Goal: Task Accomplishment & Management: Manage account settings

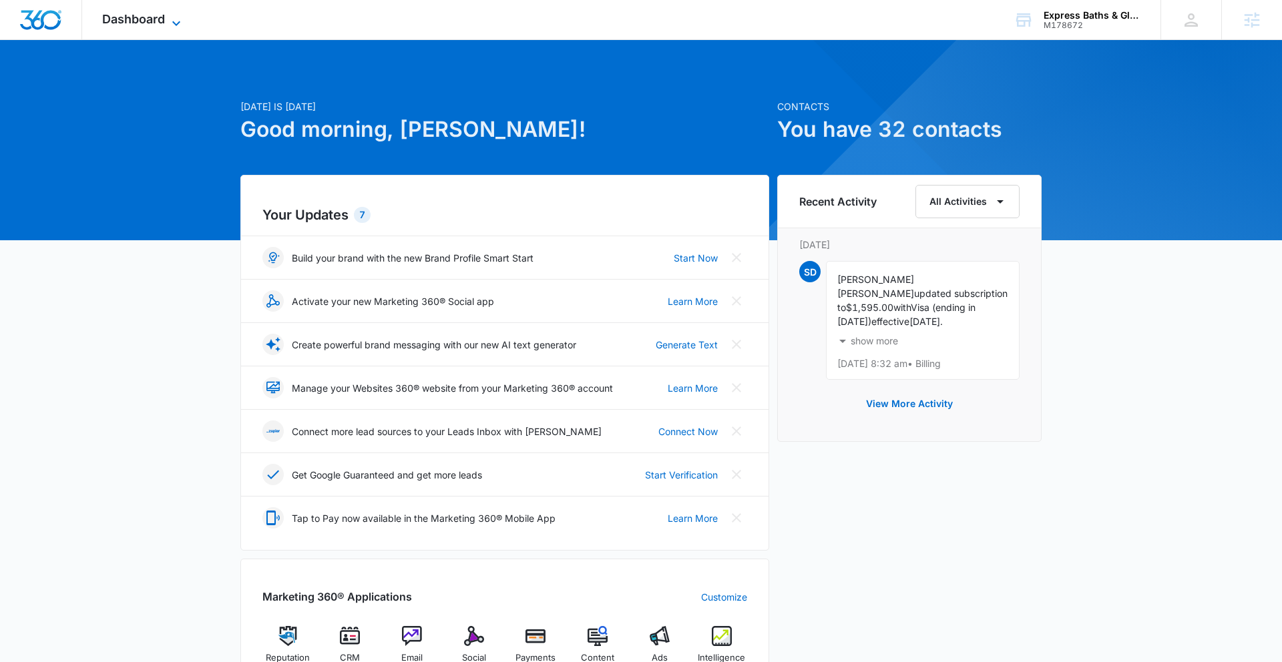
click at [154, 23] on span "Dashboard" at bounding box center [133, 19] width 63 height 14
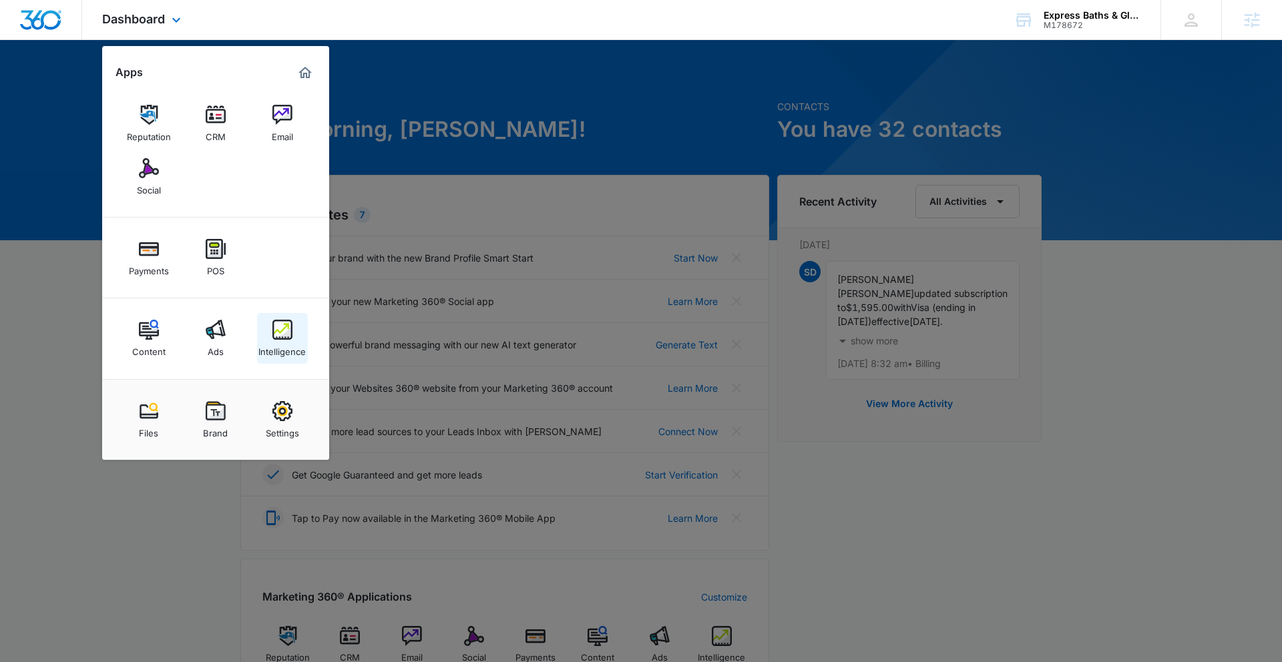
click at [278, 335] on img at bounding box center [282, 330] width 20 height 20
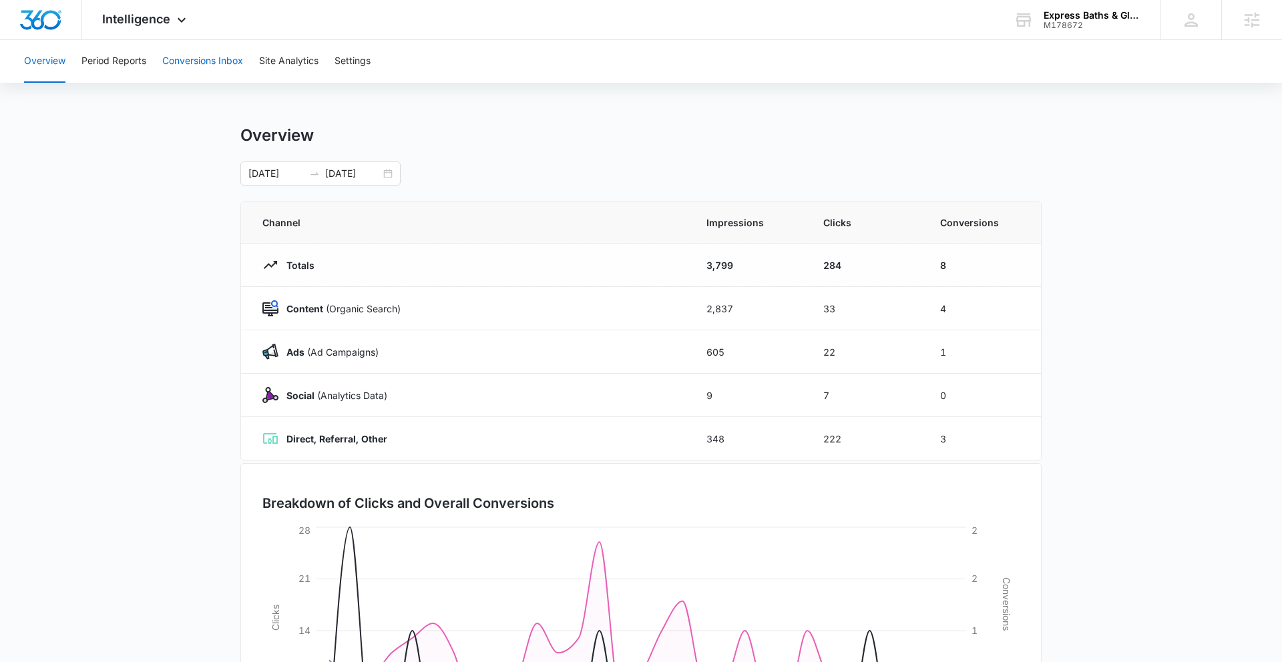
click at [196, 63] on button "Conversions Inbox" at bounding box center [202, 61] width 81 height 43
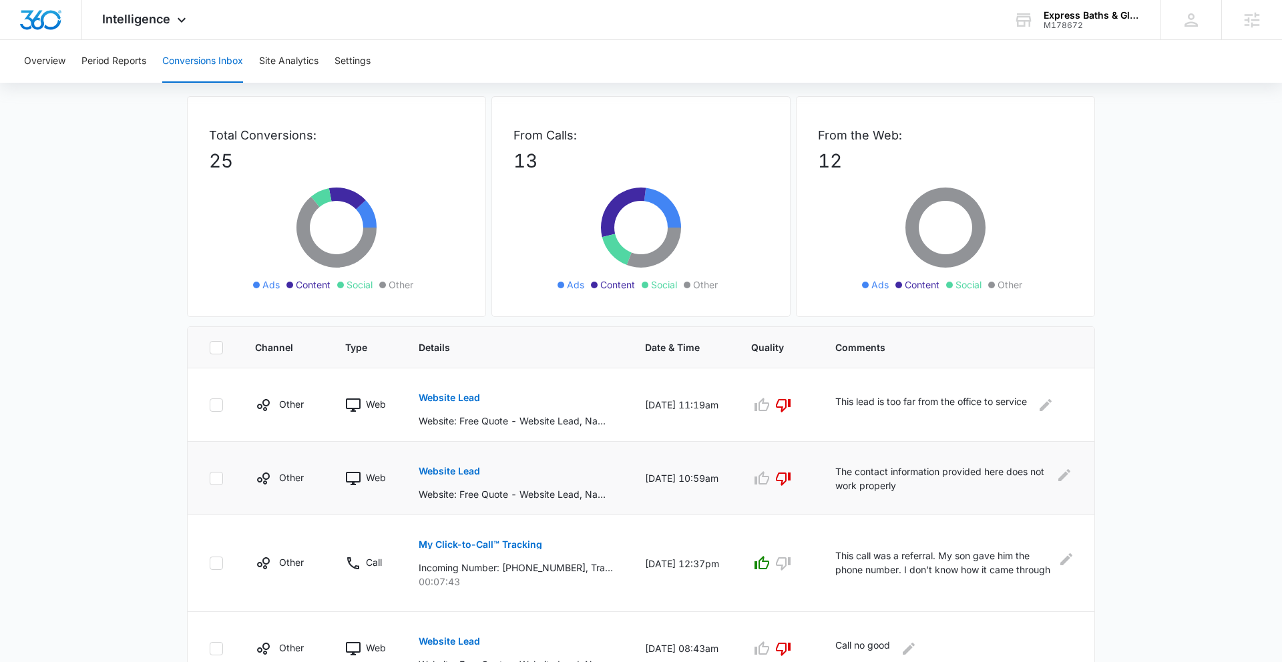
scroll to position [58, 0]
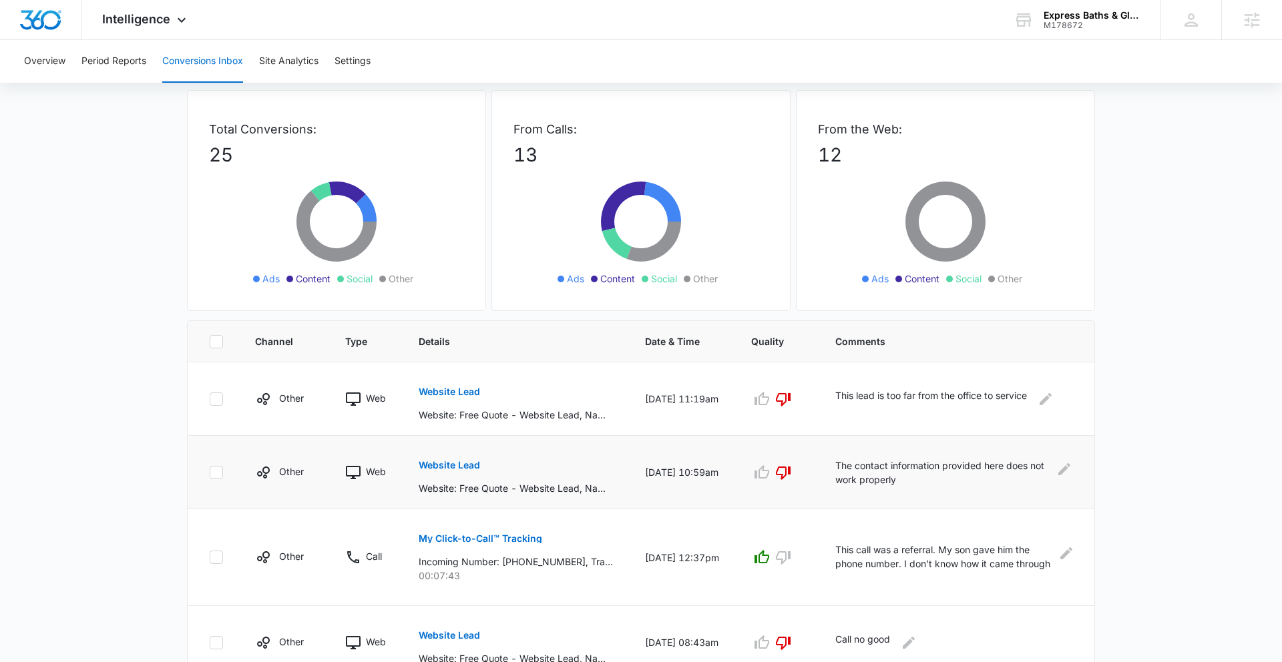
click at [461, 459] on button "Website Lead" at bounding box center [449, 465] width 61 height 32
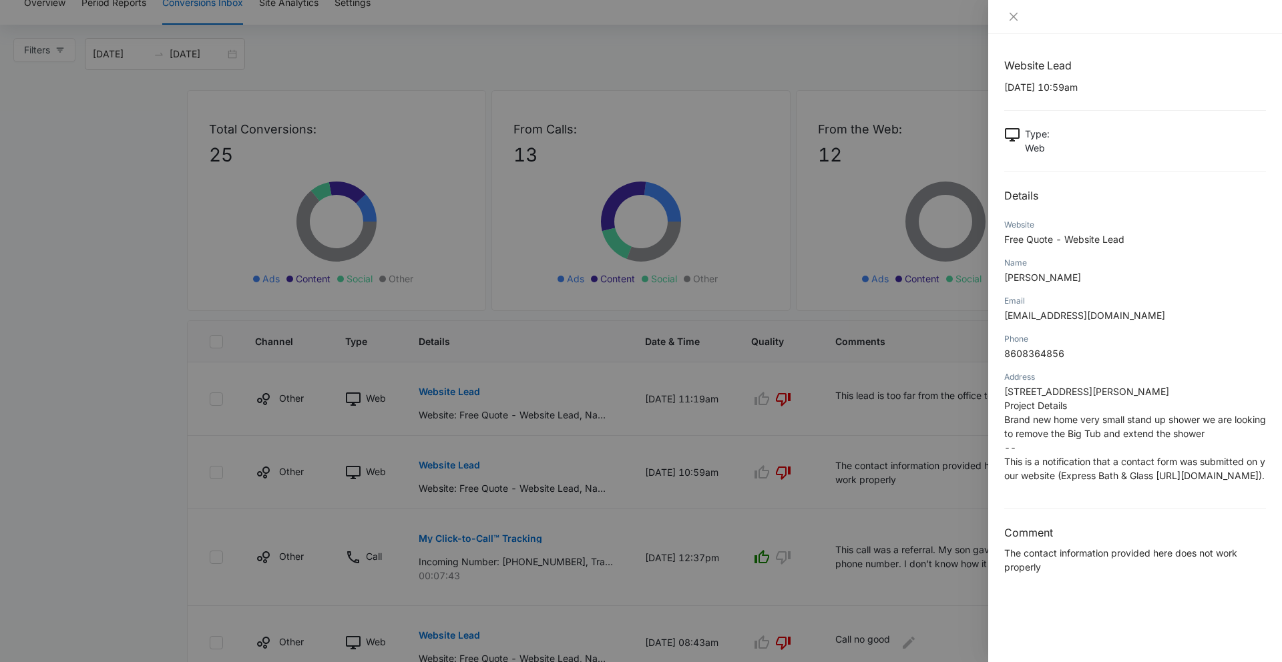
click at [1070, 318] on span "Wylers636@gmail.com" at bounding box center [1084, 315] width 161 height 11
copy span "Wylers636@gmail.com"
click at [488, 415] on div at bounding box center [641, 331] width 1282 height 662
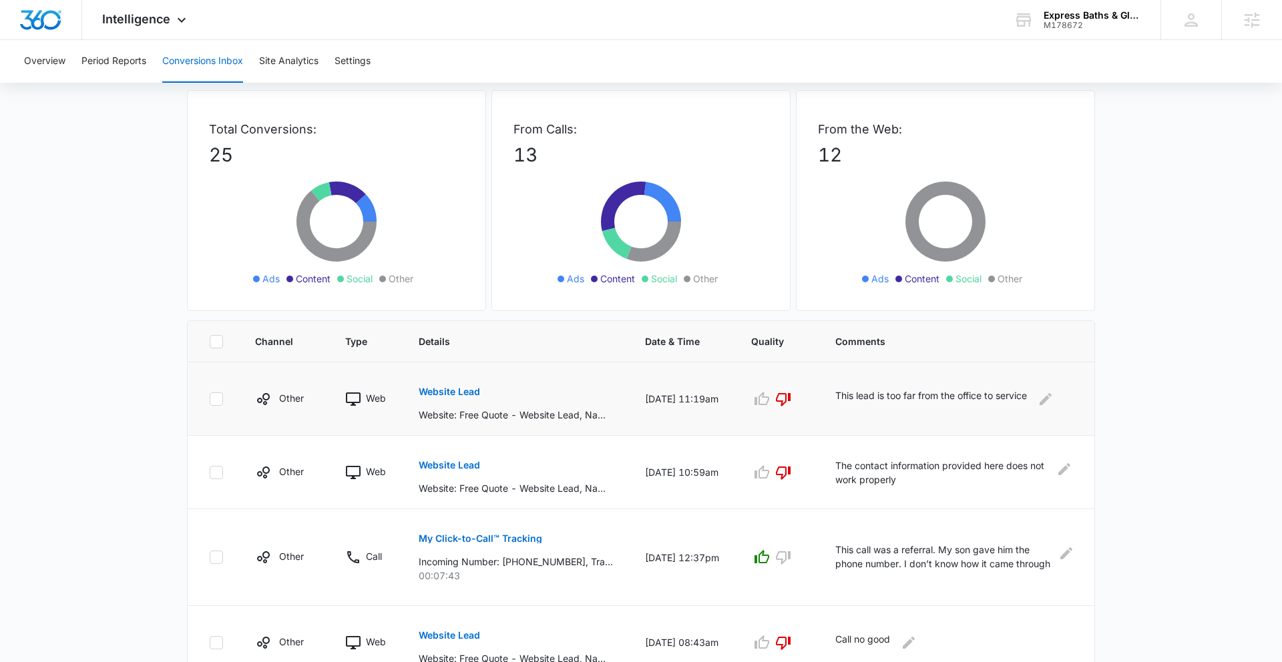
click at [469, 394] on p "Website Lead" at bounding box center [449, 391] width 61 height 9
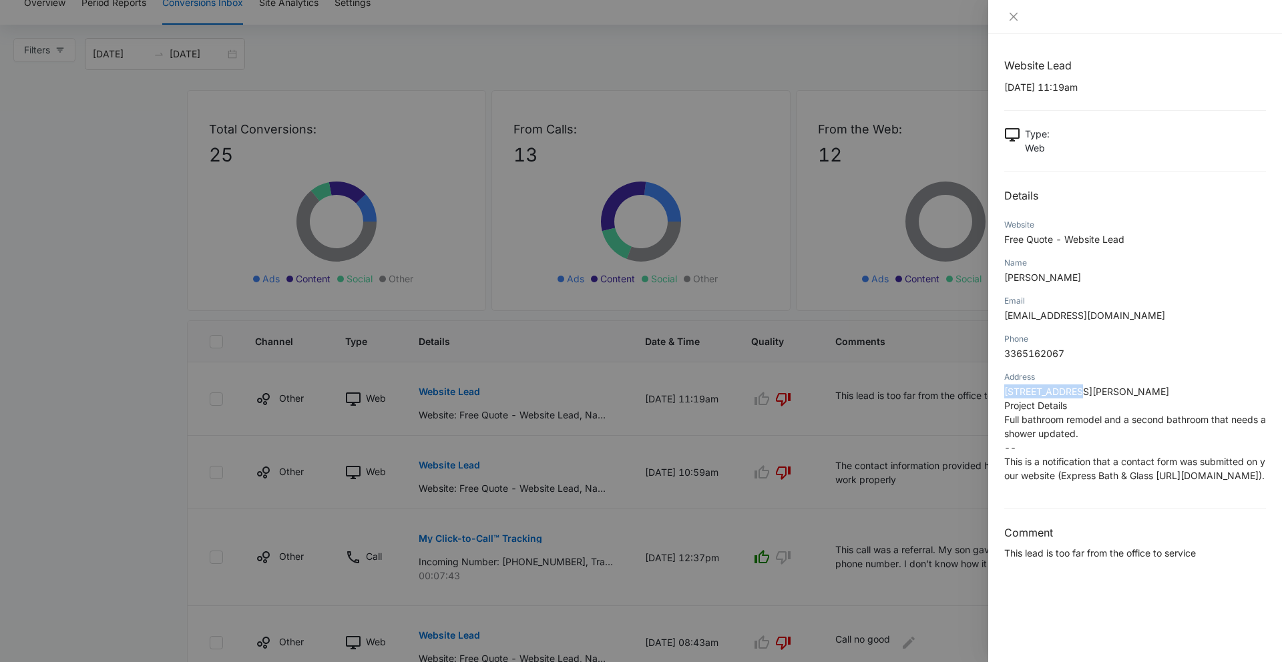
drag, startPoint x: 1077, startPoint y: 388, endPoint x: 1006, endPoint y: 385, distance: 71.5
click at [1006, 385] on p "208 Esteban Ct Project Details Full bathroom remodel and a second bathroom that…" at bounding box center [1135, 434] width 262 height 98
click at [969, 397] on div at bounding box center [641, 331] width 1282 height 662
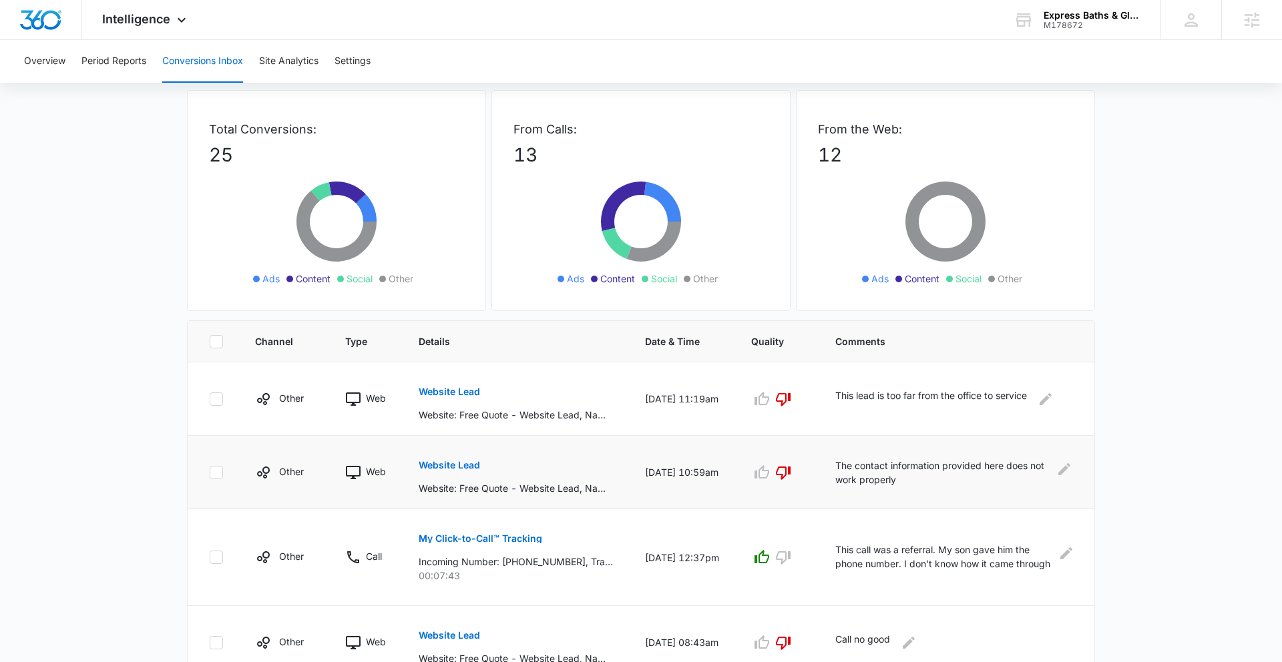
click at [441, 466] on p "Website Lead" at bounding box center [449, 465] width 61 height 9
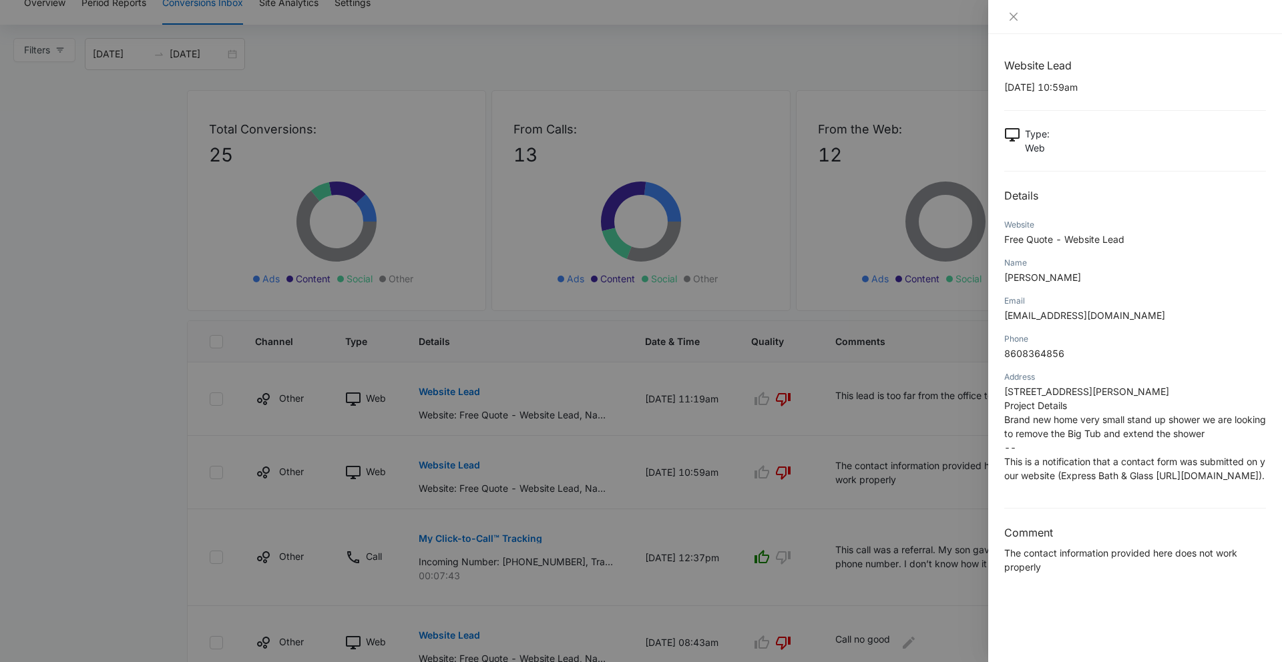
click at [776, 445] on div at bounding box center [641, 331] width 1282 height 662
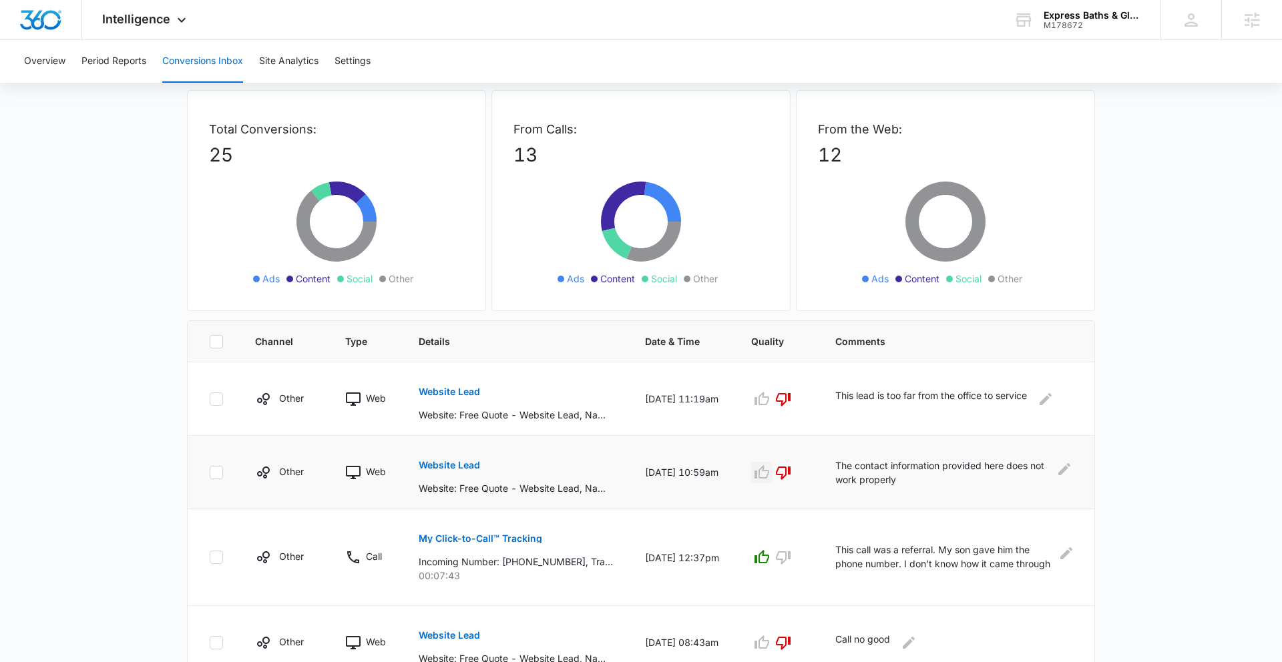
click at [769, 470] on icon "button" at bounding box center [762, 473] width 16 height 16
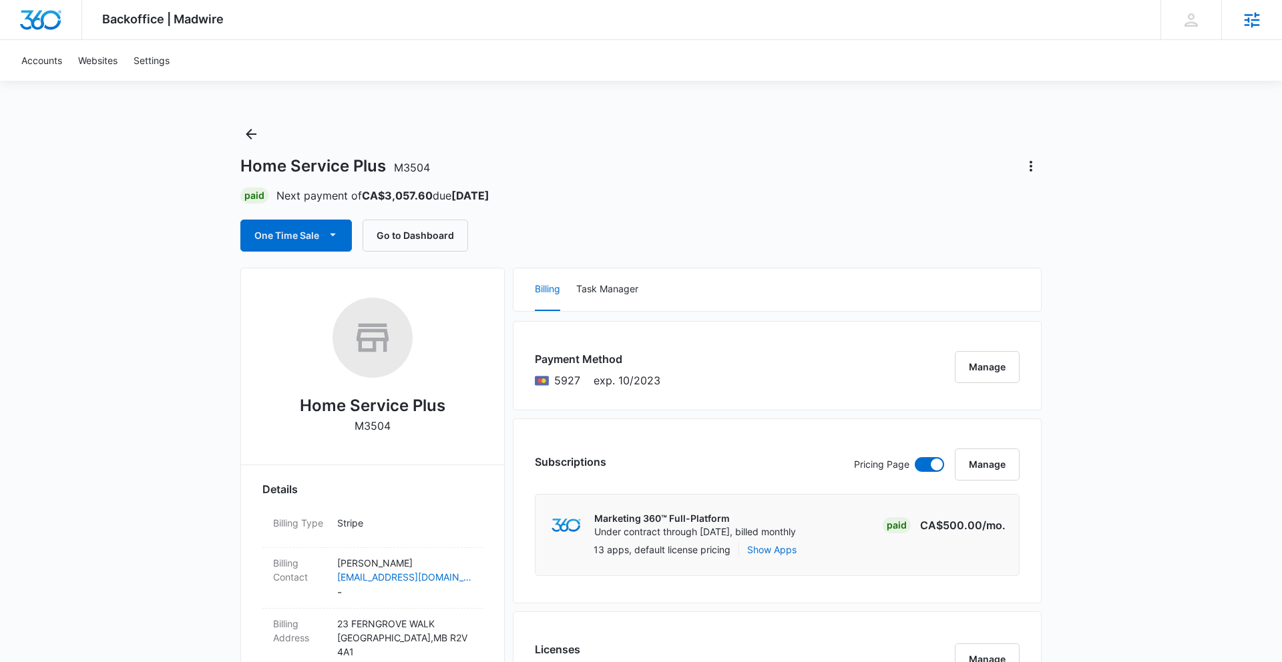
click at [1247, 15] on icon at bounding box center [1252, 19] width 15 height 15
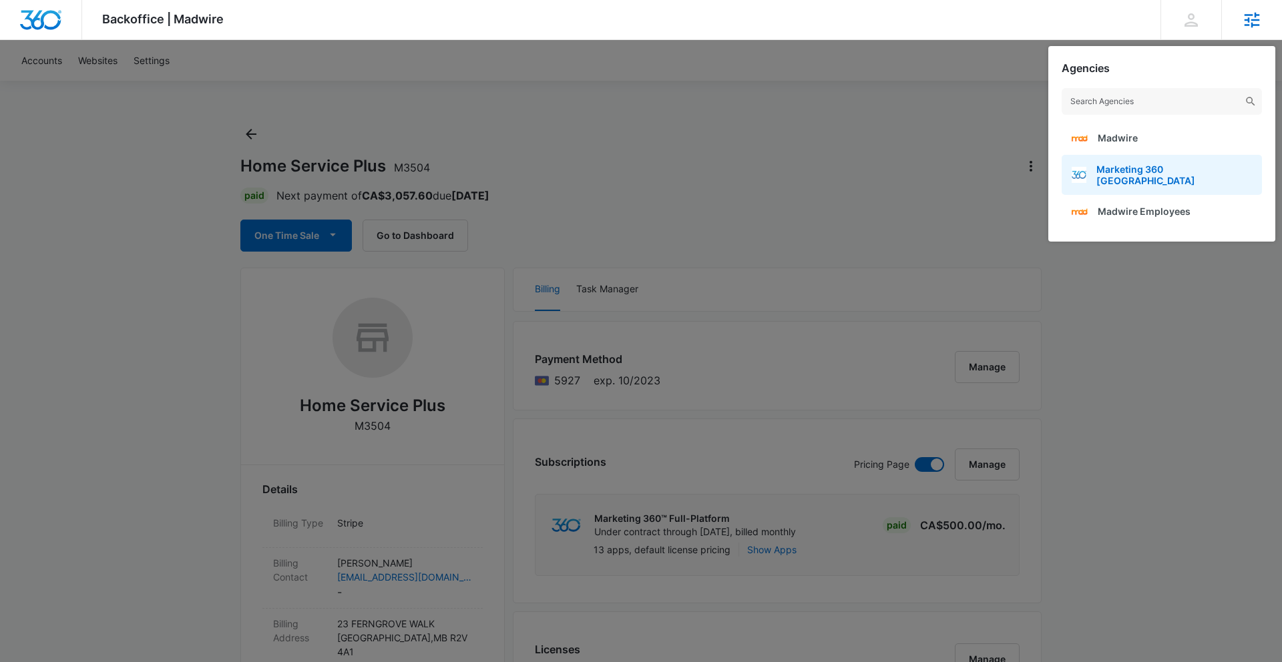
click at [1167, 176] on span "Marketing 360 Canada" at bounding box center [1174, 175] width 156 height 23
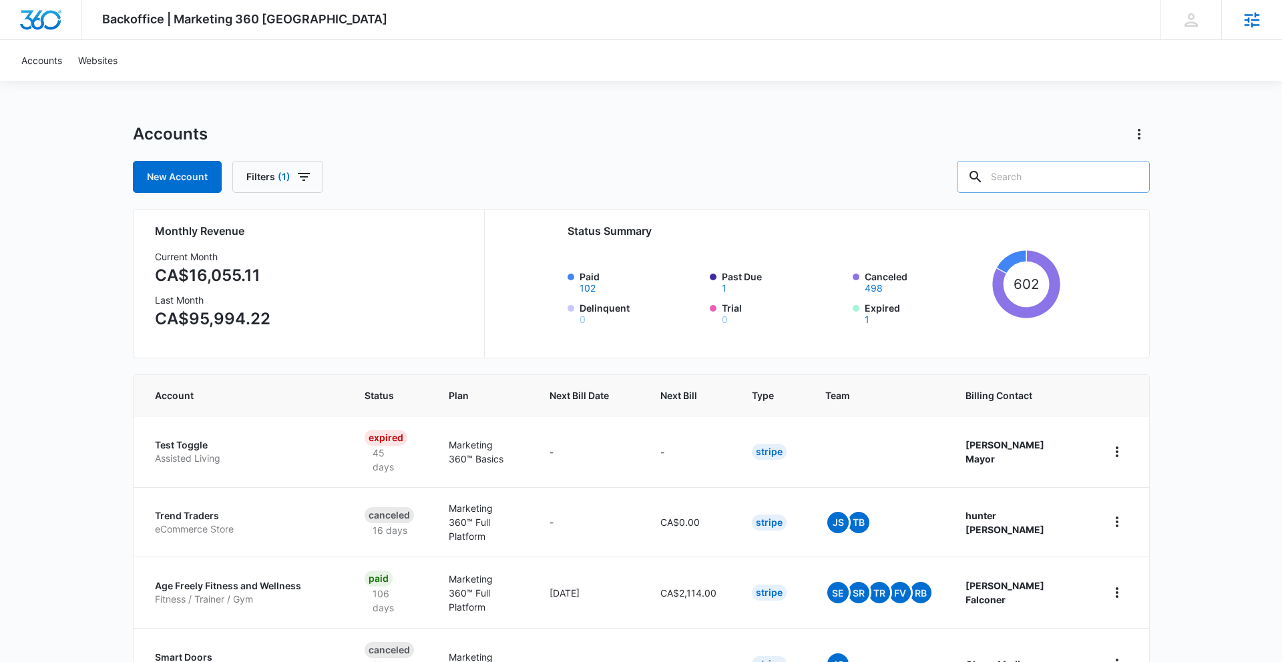
click at [1045, 178] on input "text" at bounding box center [1053, 177] width 193 height 32
type input "home service"
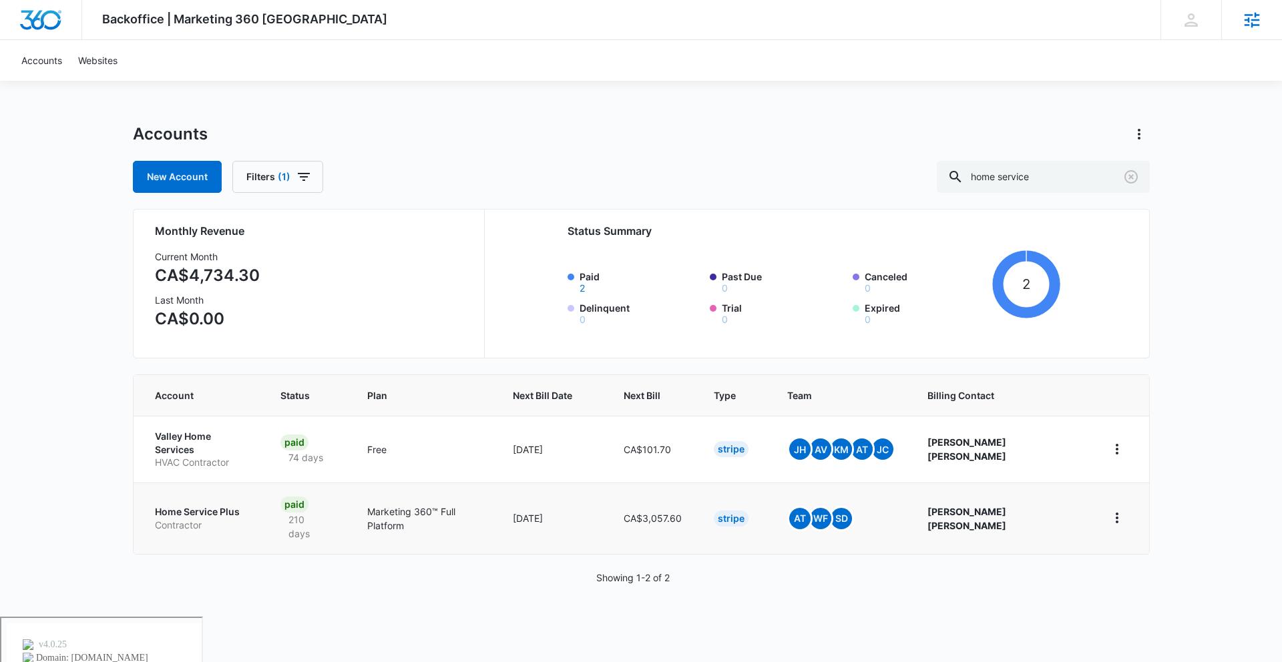
click at [208, 506] on p "Home Service Plus" at bounding box center [201, 512] width 93 height 13
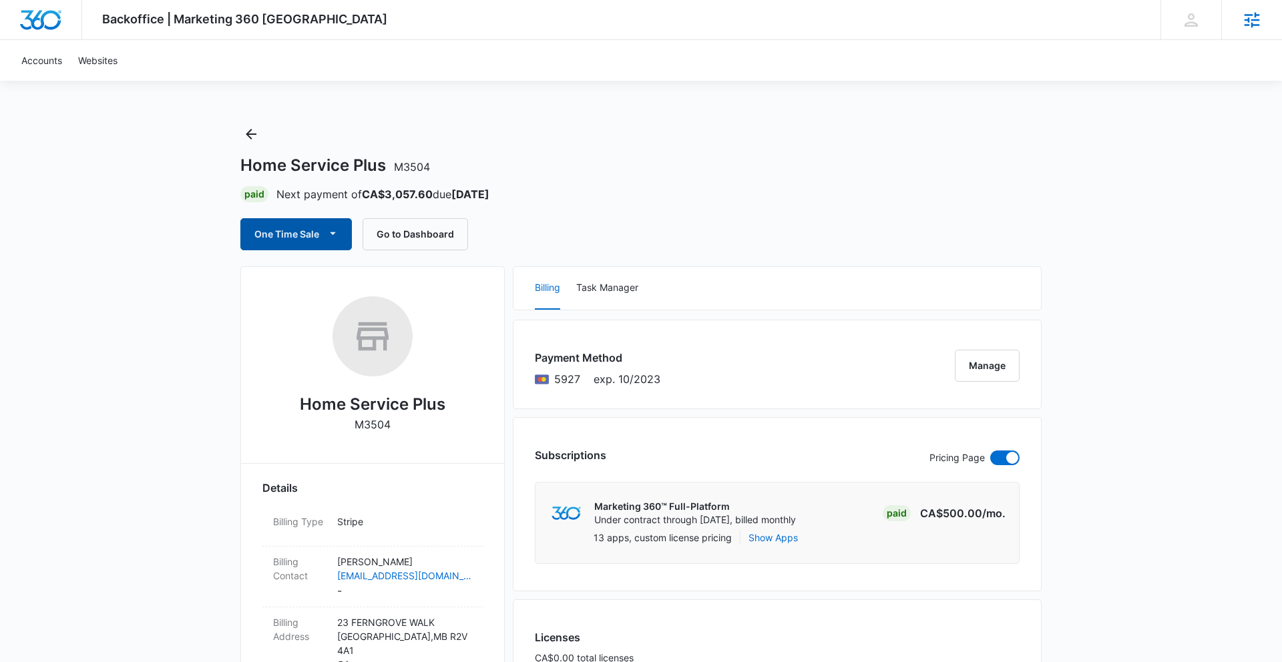
click at [326, 234] on icon "button" at bounding box center [333, 233] width 14 height 14
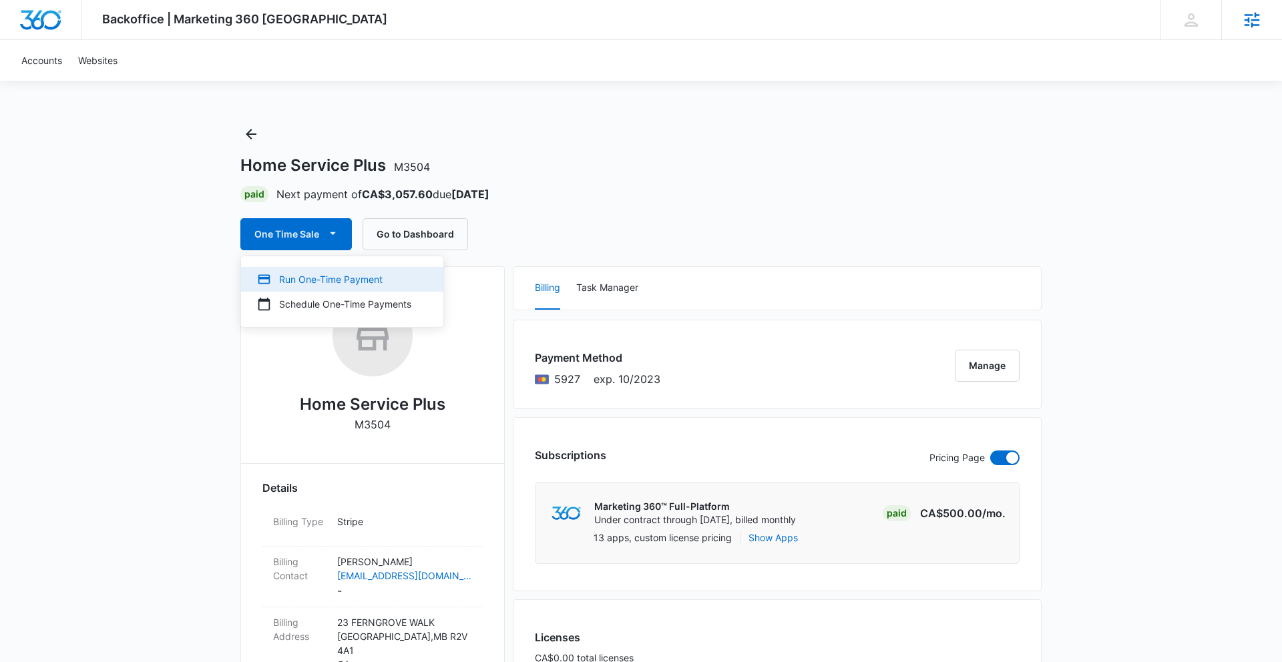
click at [349, 284] on div "Run One-Time Payment" at bounding box center [334, 279] width 154 height 14
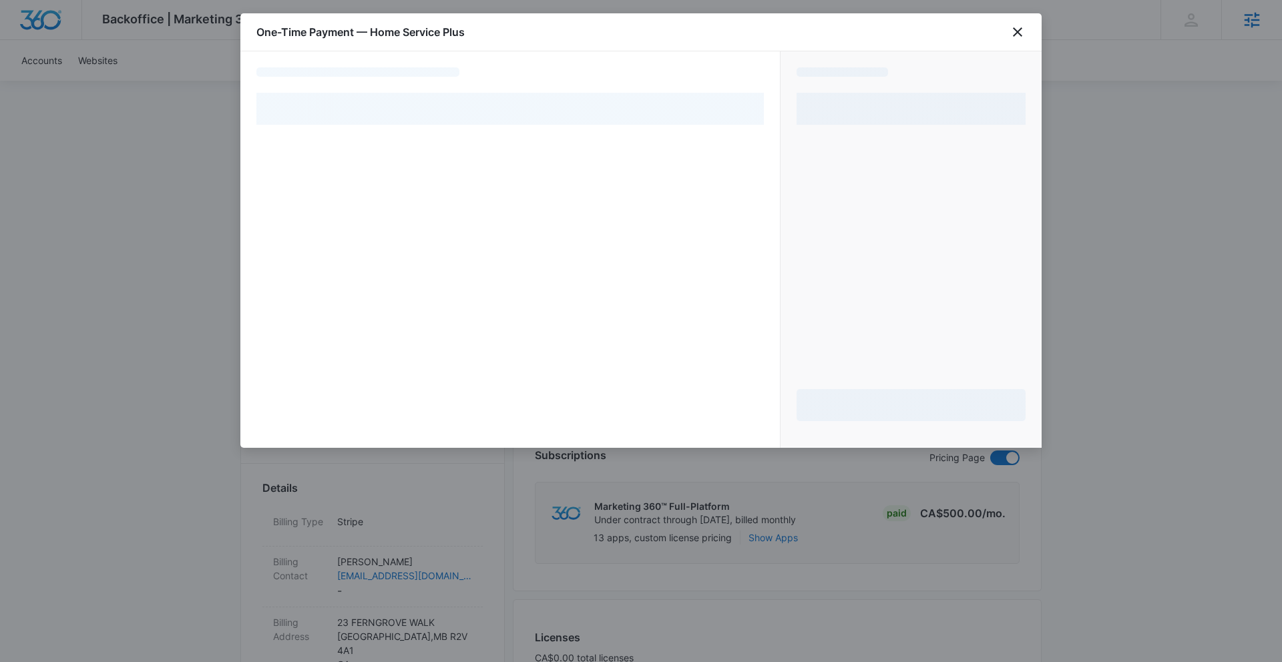
select select "pm_1QoTfeH0inx9gx8rA9mVnMMz"
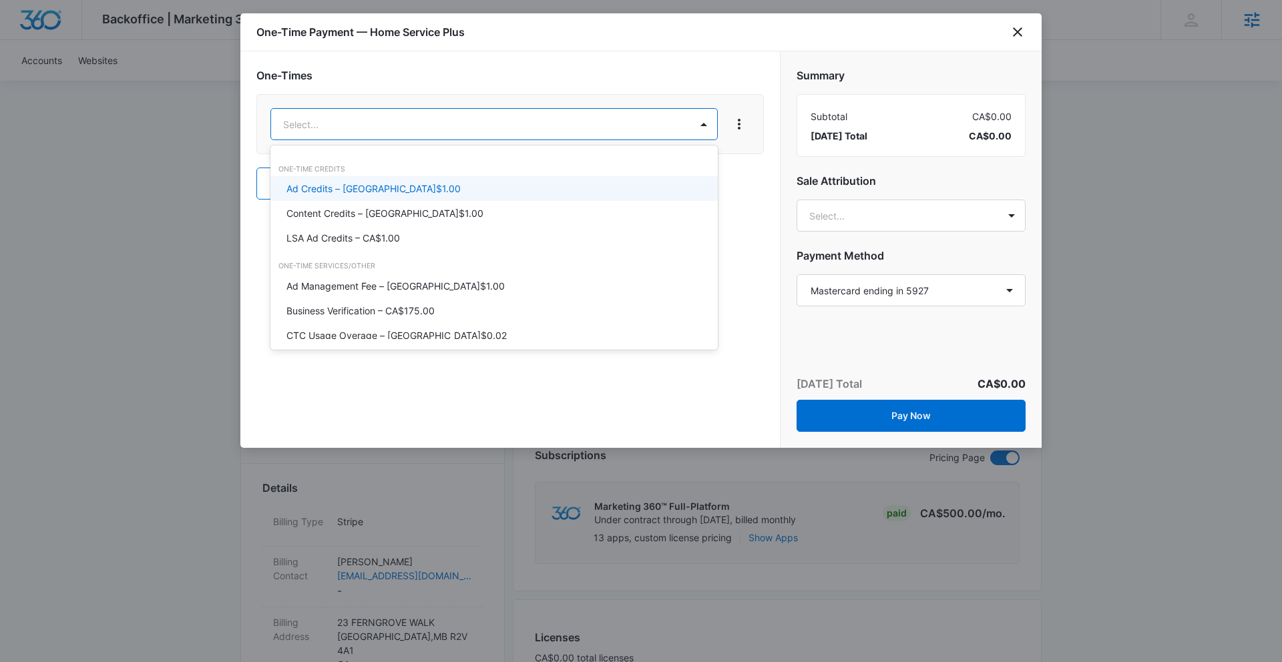
click at [473, 188] on div "Ad Credits – CA$1.00" at bounding box center [492, 189] width 413 height 14
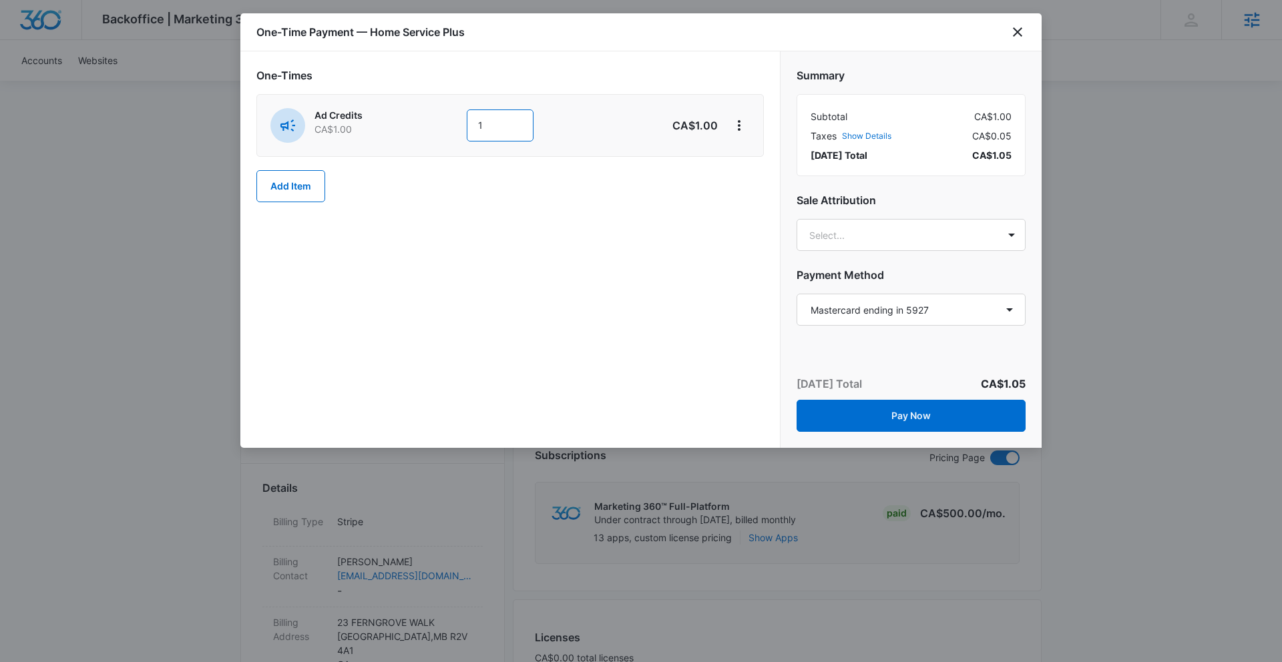
drag, startPoint x: 514, startPoint y: 132, endPoint x: 459, endPoint y: 124, distance: 55.2
click at [460, 124] on div "Ad Credits CA$1.00 1" at bounding box center [462, 125] width 385 height 35
type input "1500"
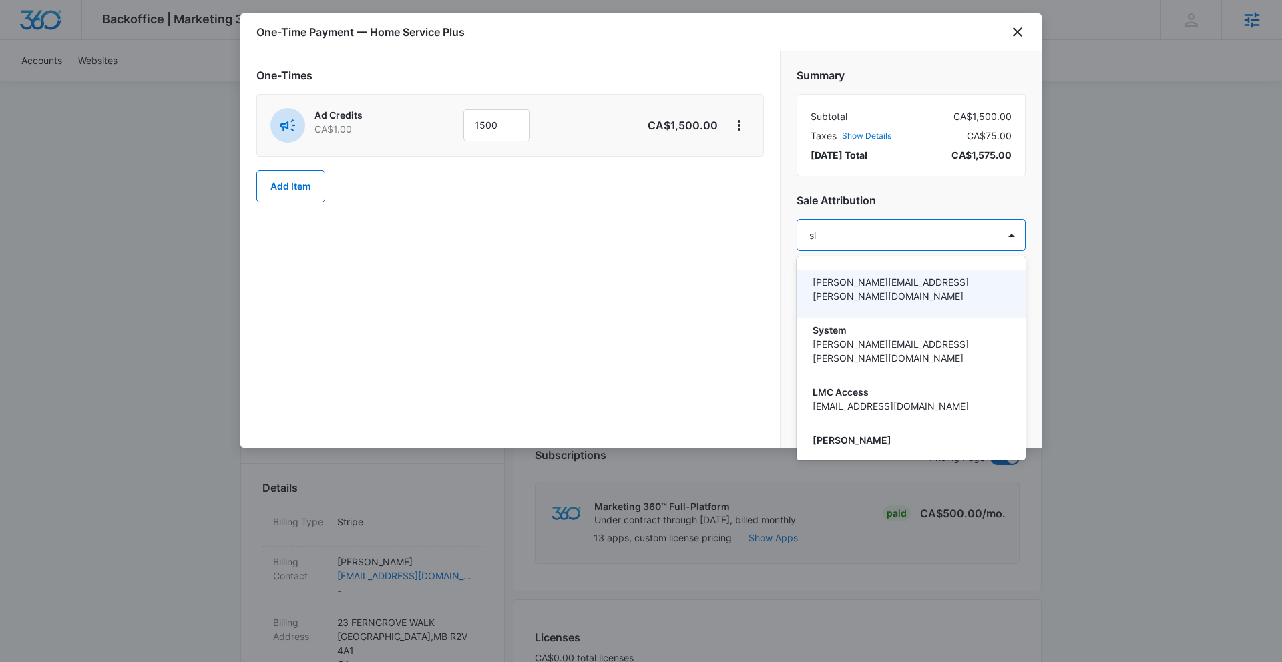
type input "sla"
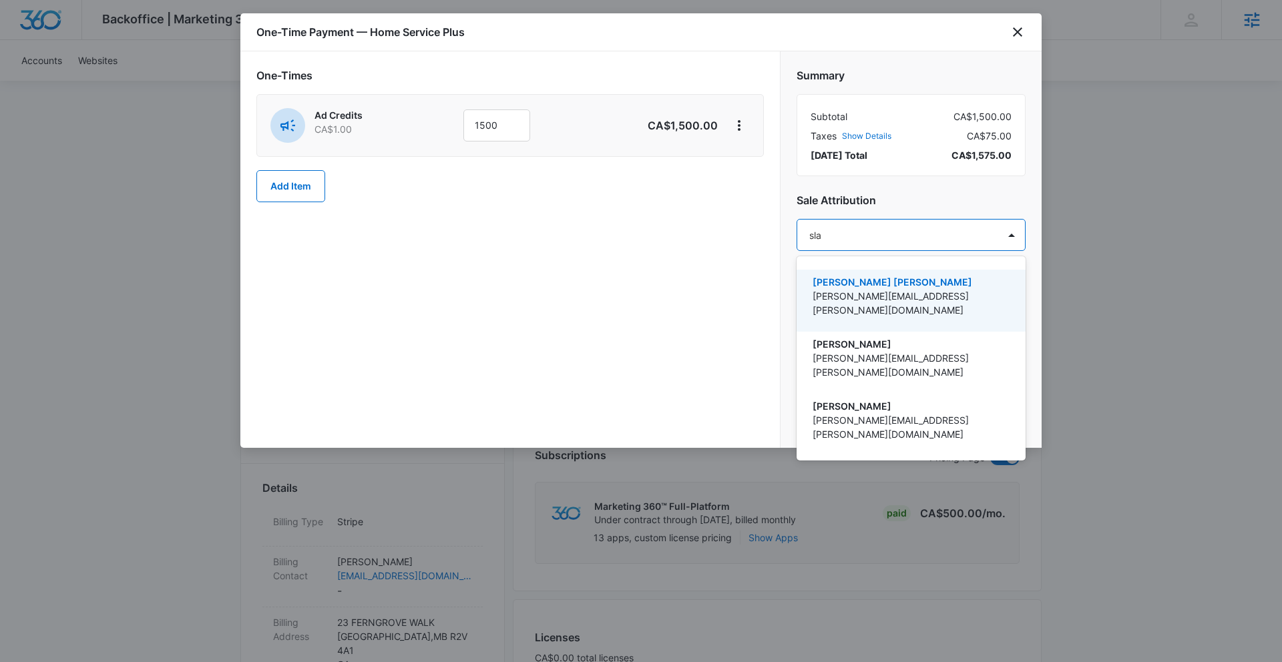
click at [879, 287] on p "[PERSON_NAME] [PERSON_NAME]" at bounding box center [910, 282] width 194 height 14
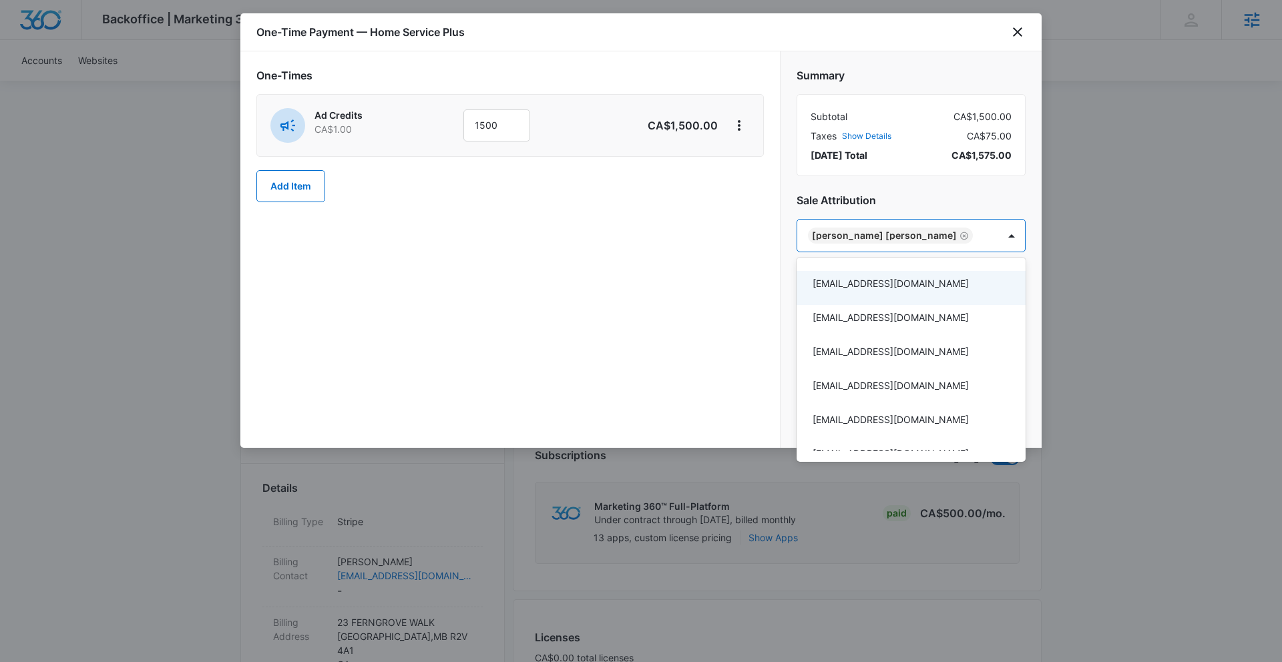
click at [729, 306] on div at bounding box center [641, 331] width 1282 height 662
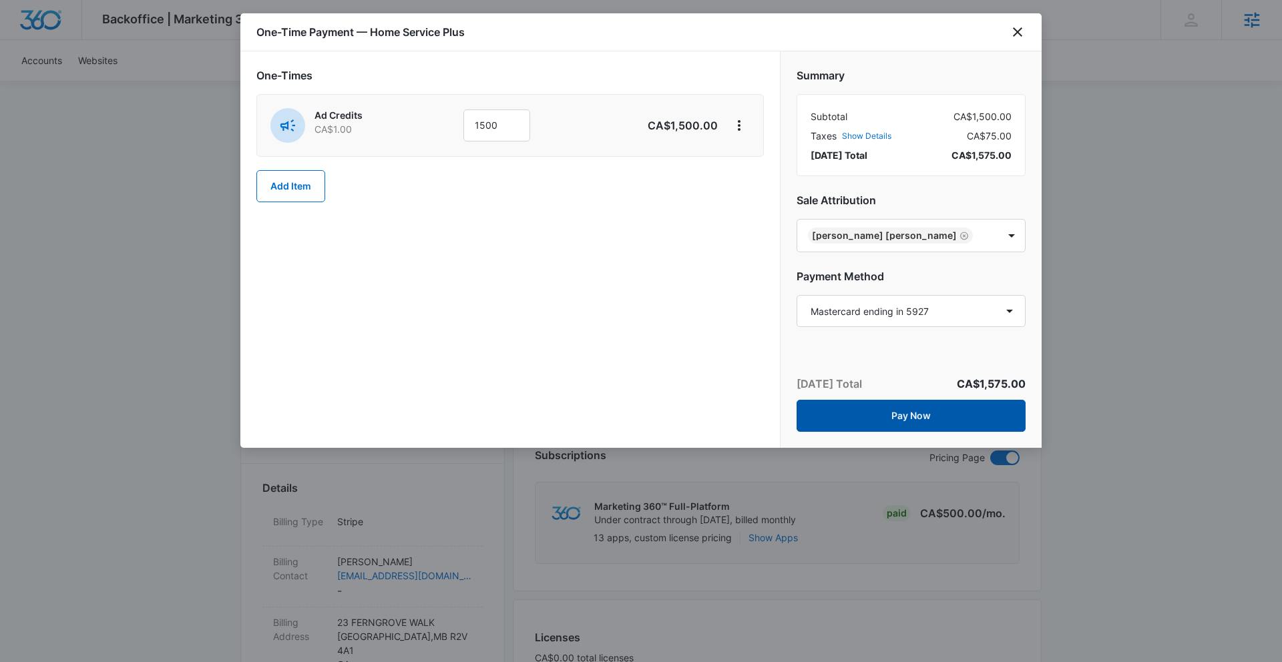
click at [888, 417] on button "Pay Now" at bounding box center [911, 416] width 229 height 32
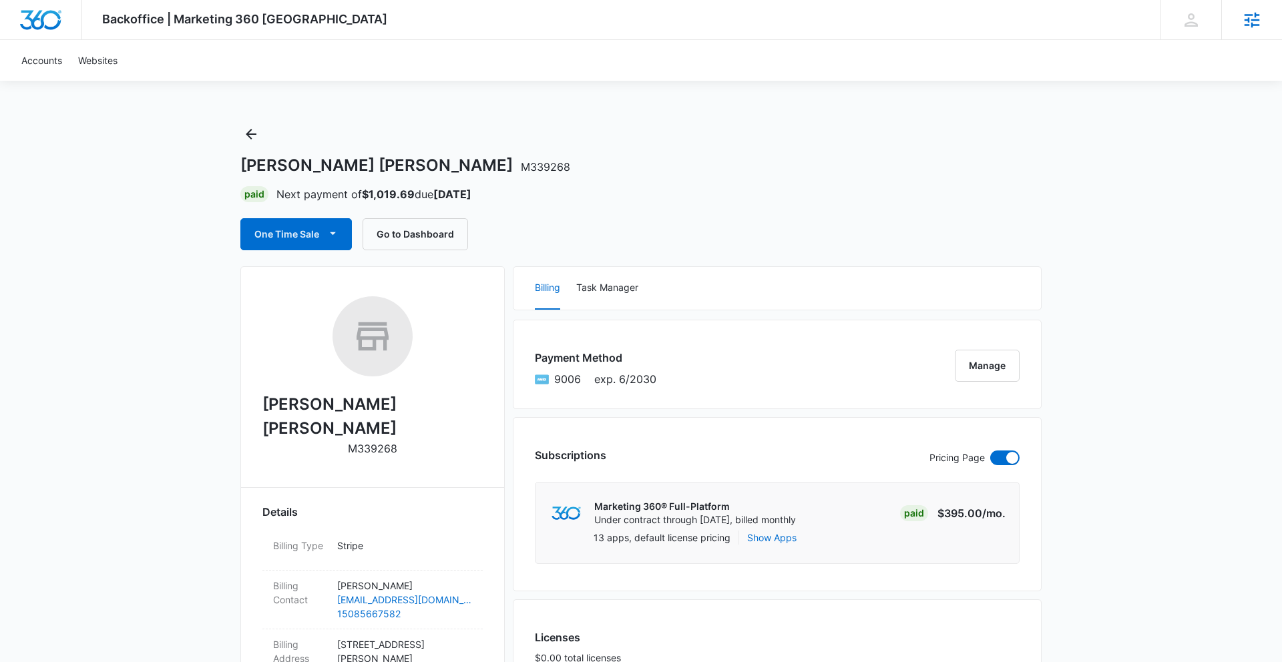
click at [1250, 27] on icon at bounding box center [1252, 20] width 20 height 20
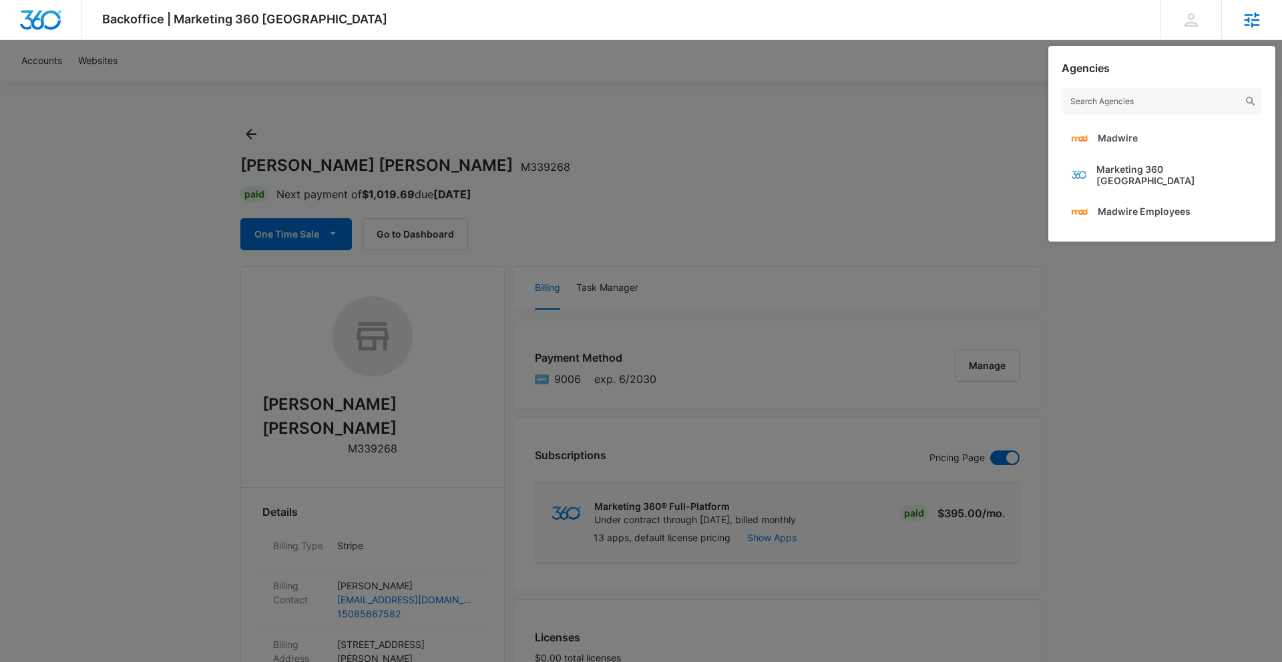
click at [1127, 111] on input "text" at bounding box center [1162, 101] width 200 height 27
click at [1126, 130] on link "Madwire" at bounding box center [1162, 138] width 200 height 33
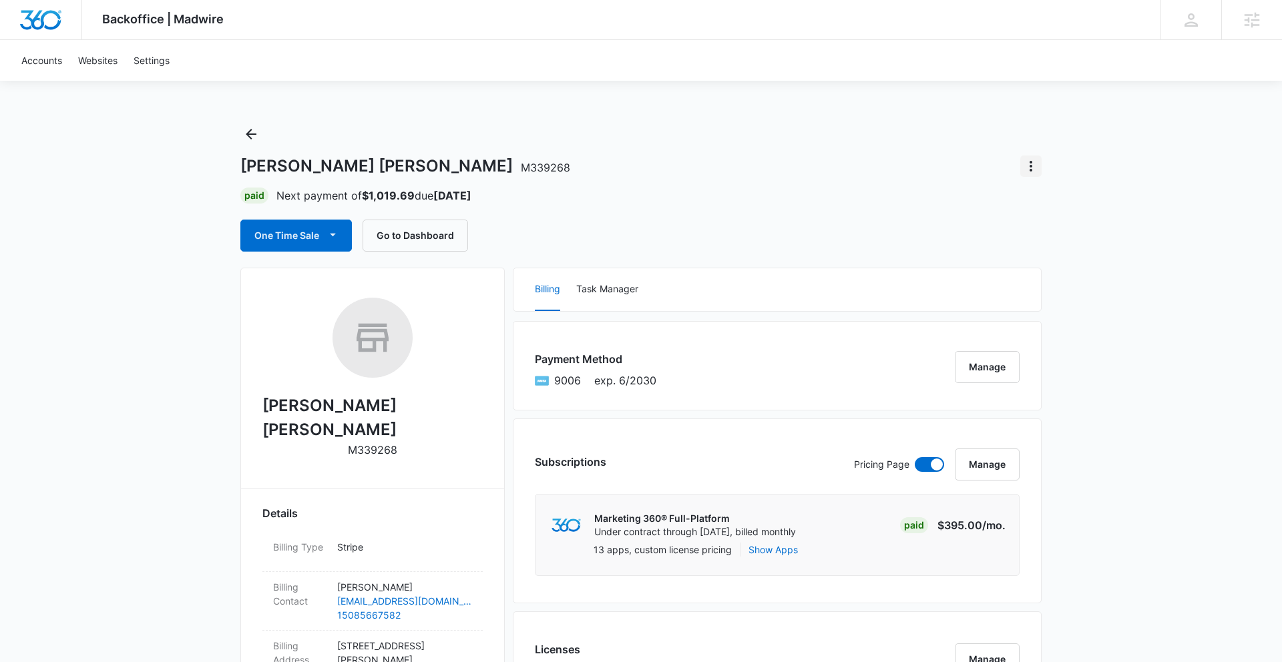
click at [1032, 166] on icon "Actions" at bounding box center [1031, 166] width 16 height 16
click at [1055, 207] on div "Close Account" at bounding box center [1068, 203] width 63 height 9
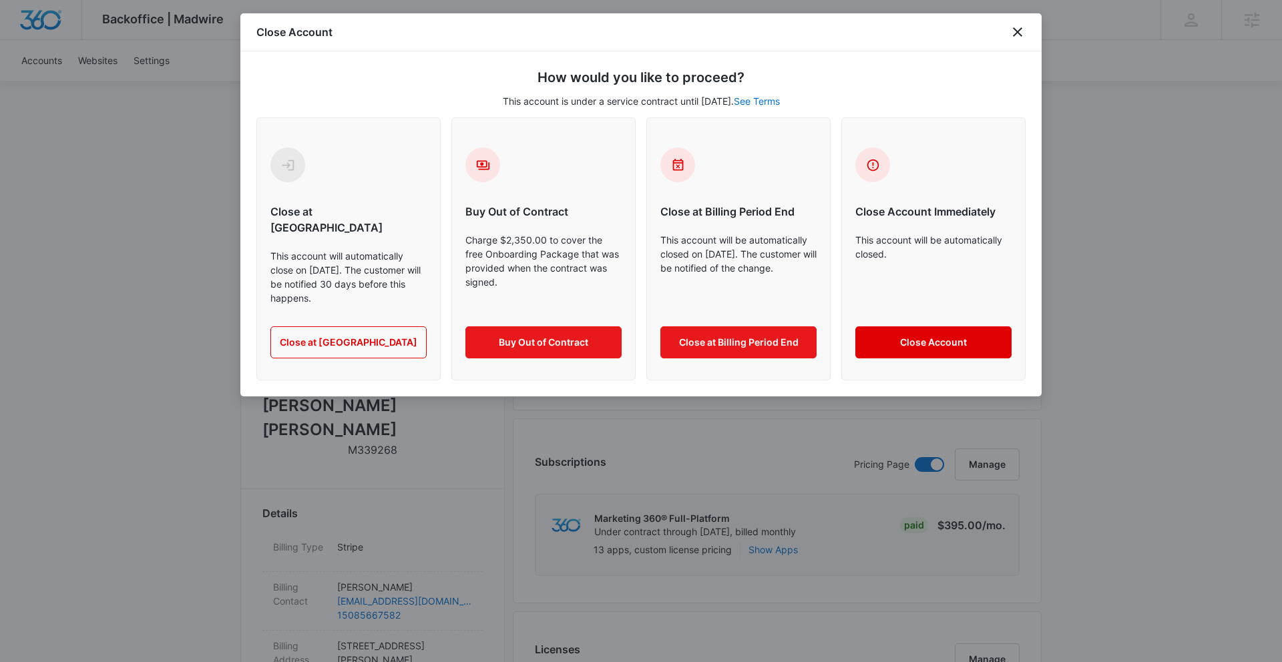
click at [946, 327] on button "Close Account" at bounding box center [933, 343] width 156 height 32
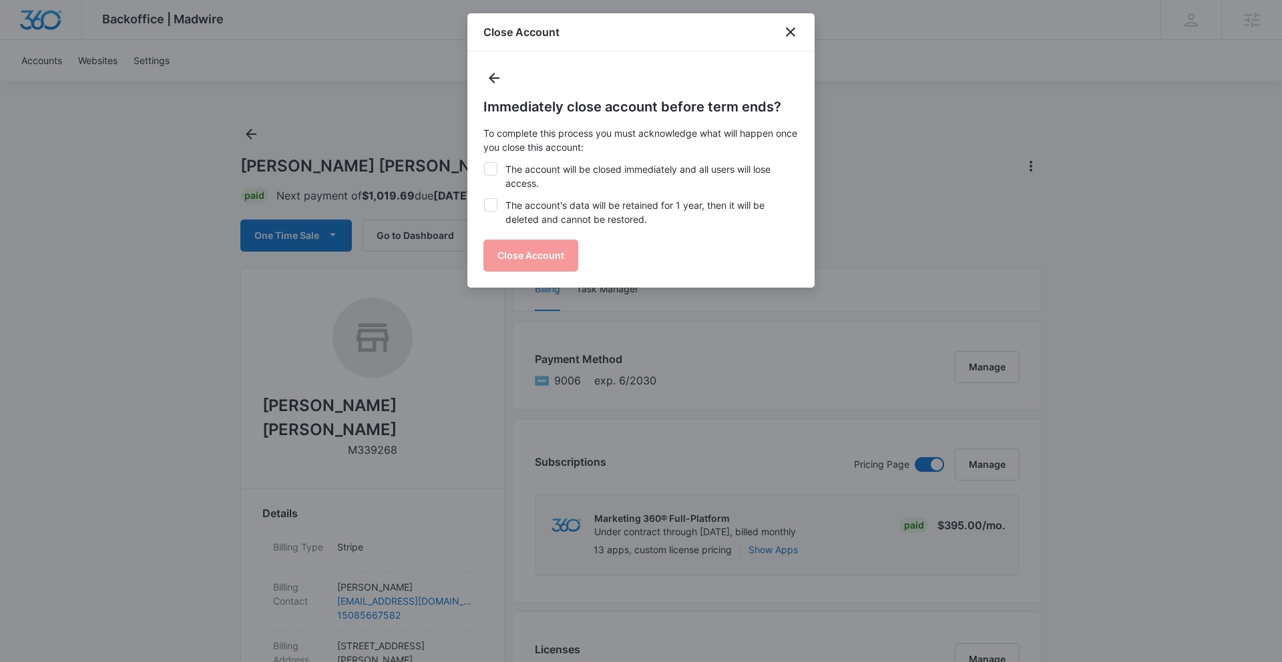
click at [485, 168] on icon at bounding box center [491, 169] width 12 height 12
click at [484, 163] on input "The account will be closed immediately and all users will lose access." at bounding box center [483, 162] width 1 height 1
checkbox input "true"
click at [500, 205] on label "The account's data will be retained for 1 year, then it will be deleted and can…" at bounding box center [640, 212] width 315 height 28
click at [484, 199] on input "The account's data will be retained for 1 year, then it will be deleted and can…" at bounding box center [483, 198] width 1 height 1
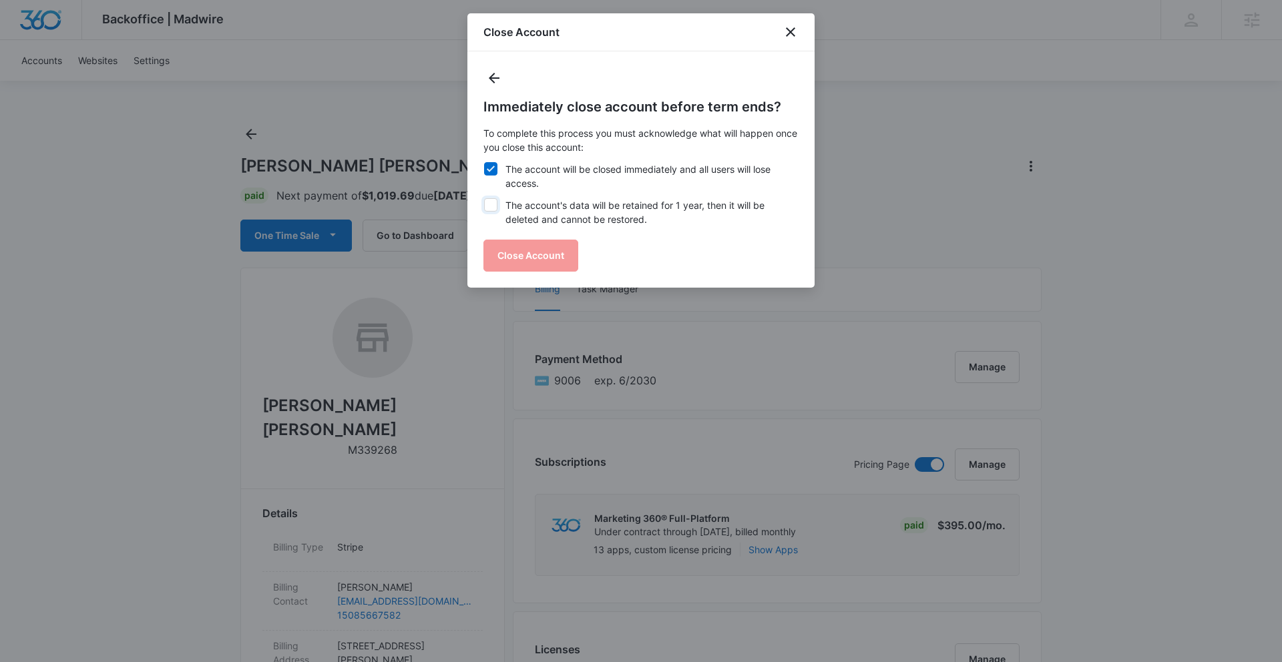
checkbox input "true"
click at [527, 257] on button "Close Account" at bounding box center [530, 256] width 95 height 32
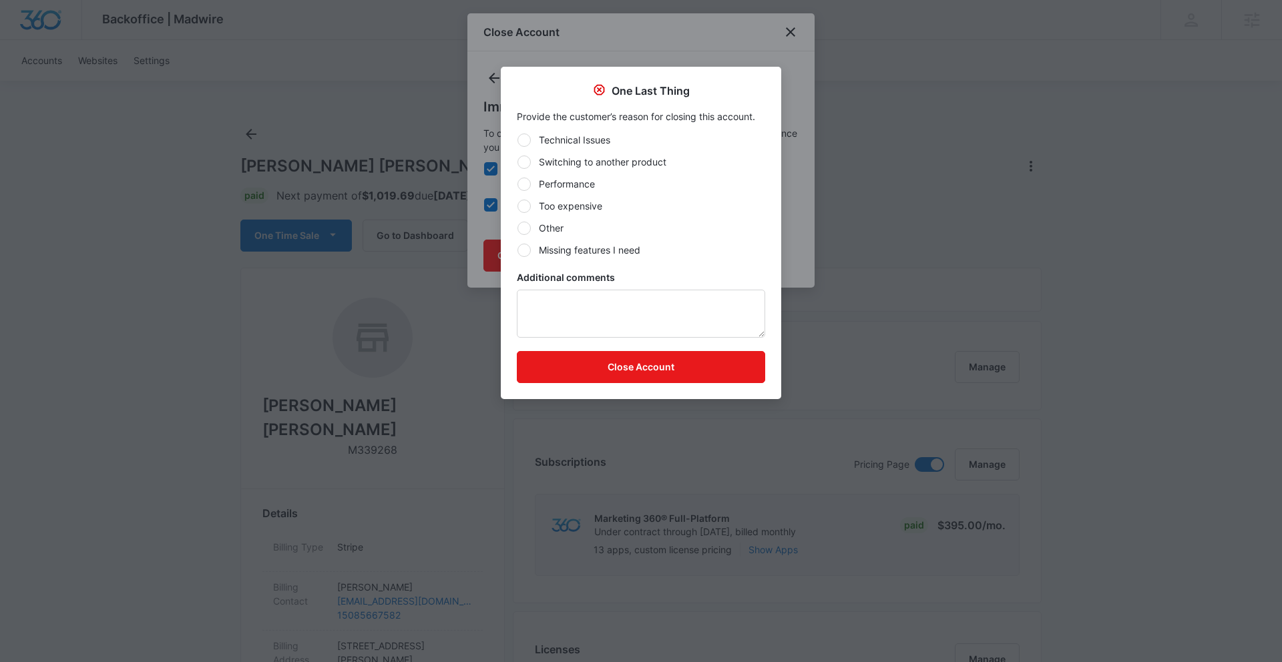
click at [588, 199] on label "Too expensive" at bounding box center [641, 206] width 248 height 14
click at [518, 206] on input "Too expensive" at bounding box center [517, 206] width 1 height 1
click at [534, 232] on label "Other" at bounding box center [641, 228] width 248 height 14
click at [518, 228] on input "Other" at bounding box center [517, 228] width 1 height 1
radio input "false"
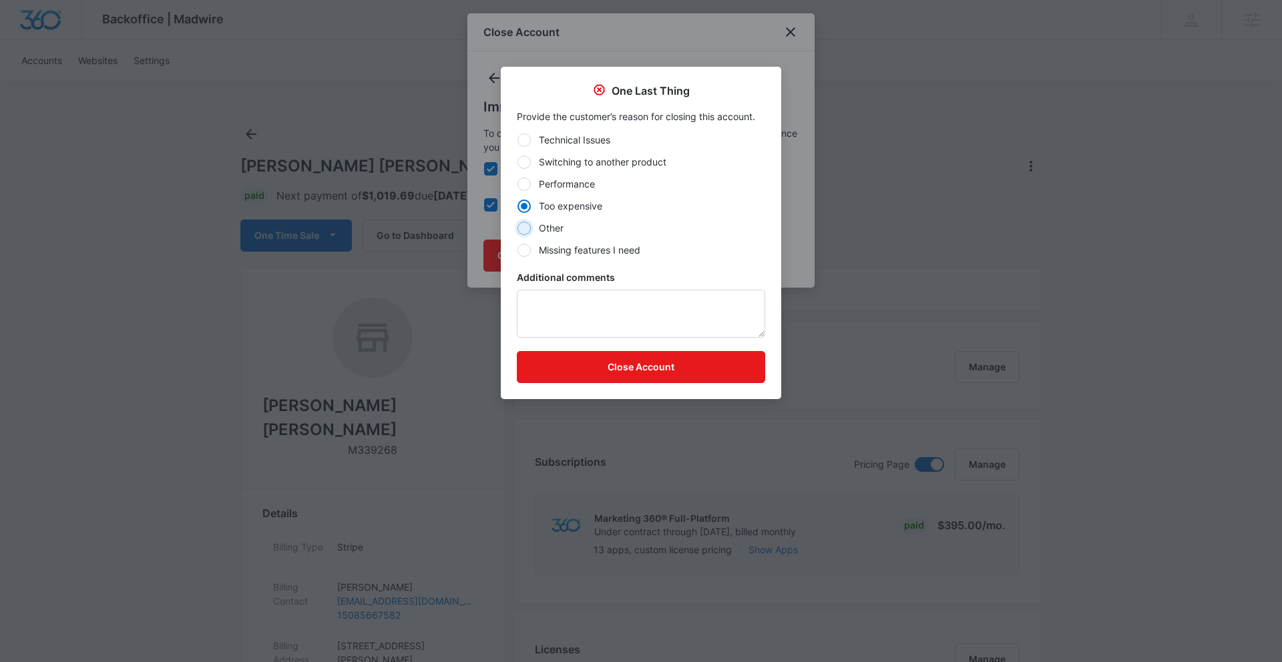
radio input "true"
click at [549, 303] on textarea "Additional comments" at bounding box center [641, 314] width 248 height 48
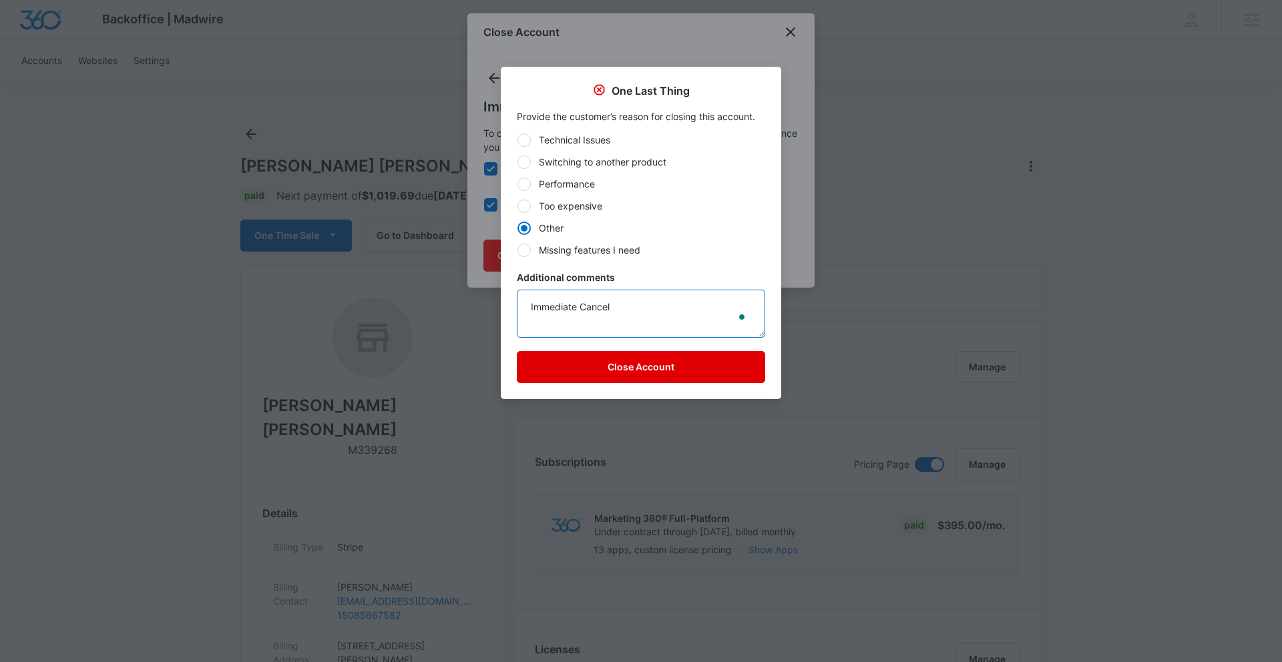
type textarea "Immediate Cancel"
click at [624, 373] on button "Close Account" at bounding box center [641, 367] width 248 height 32
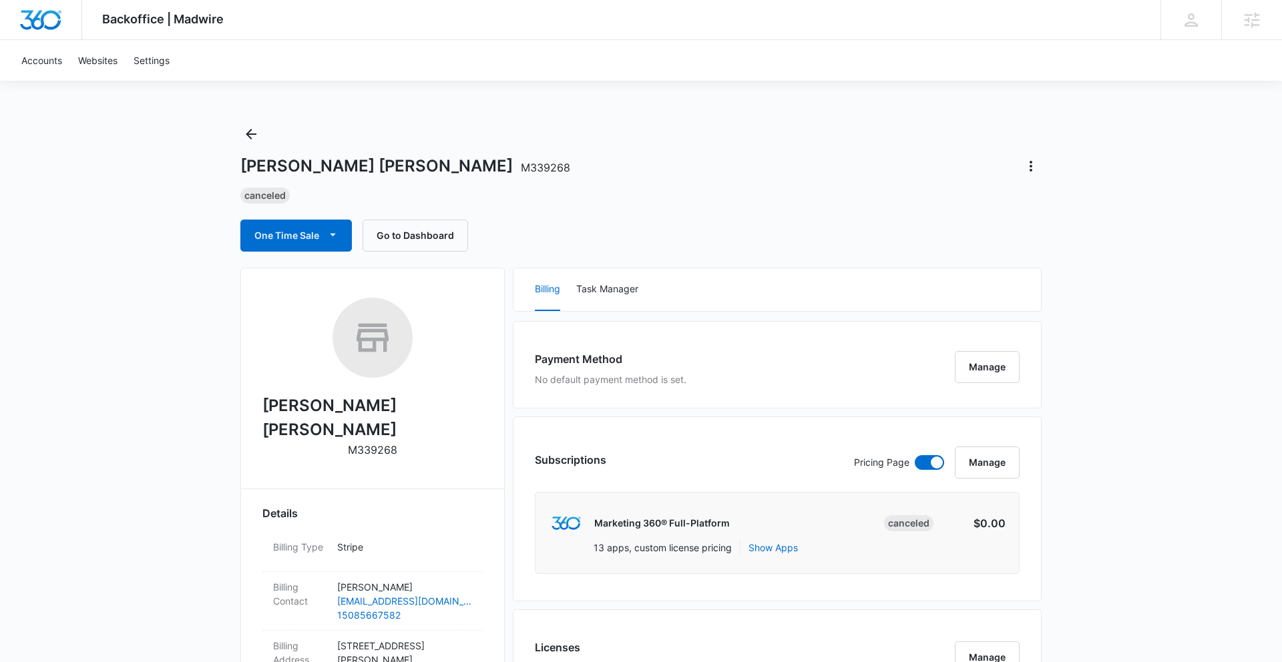
click at [521, 168] on span "M339268" at bounding box center [545, 167] width 49 height 13
click at [460, 178] on div "[PERSON_NAME] [PERSON_NAME] M339268 Canceled One Time Sale Go to Dashboard" at bounding box center [640, 188] width 801 height 128
drag, startPoint x: 439, startPoint y: 168, endPoint x: 498, endPoint y: 169, distance: 59.4
click at [498, 169] on div "[PERSON_NAME] [PERSON_NAME] M339268" at bounding box center [640, 166] width 801 height 21
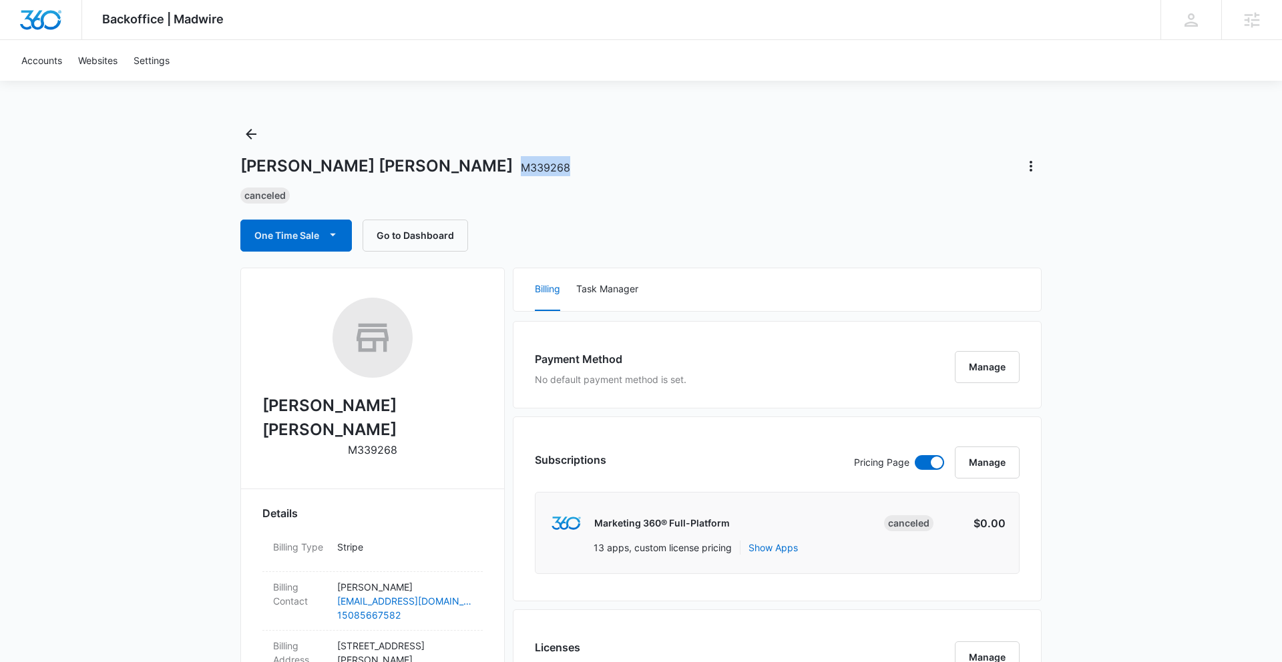
copy span "M339268"
click at [243, 170] on h1 "[PERSON_NAME] [PERSON_NAME] M339268" at bounding box center [405, 166] width 330 height 20
drag, startPoint x: 241, startPoint y: 168, endPoint x: 427, endPoint y: 166, distance: 186.3
click at [427, 166] on h1 "[PERSON_NAME] [PERSON_NAME] M339268" at bounding box center [405, 166] width 330 height 20
copy h1 "[PERSON_NAME] [PERSON_NAME]"
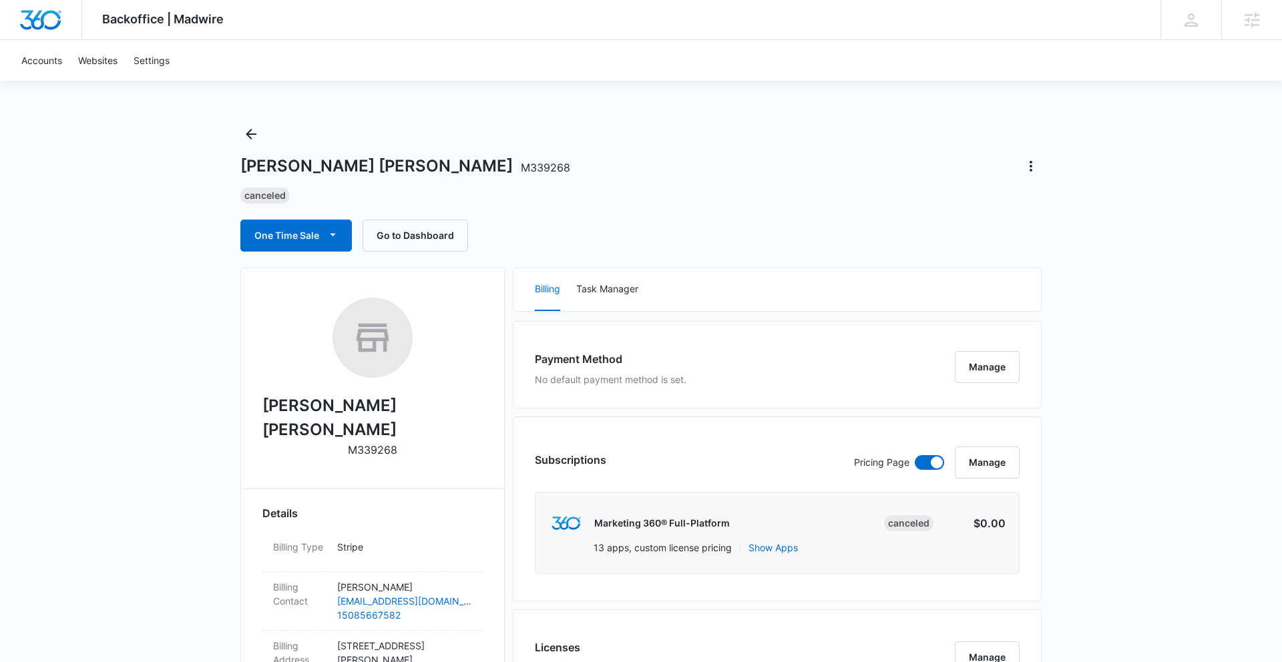
click at [502, 180] on div "[PERSON_NAME] [PERSON_NAME] M339268 Canceled One Time Sale Go to Dashboard" at bounding box center [640, 188] width 801 height 128
drag, startPoint x: 437, startPoint y: 169, endPoint x: 485, endPoint y: 171, distance: 48.1
click at [485, 171] on div "[PERSON_NAME] [PERSON_NAME] M339268" at bounding box center [640, 166] width 801 height 21
copy span "M339268"
drag, startPoint x: 243, startPoint y: 167, endPoint x: 423, endPoint y: 172, distance: 180.4
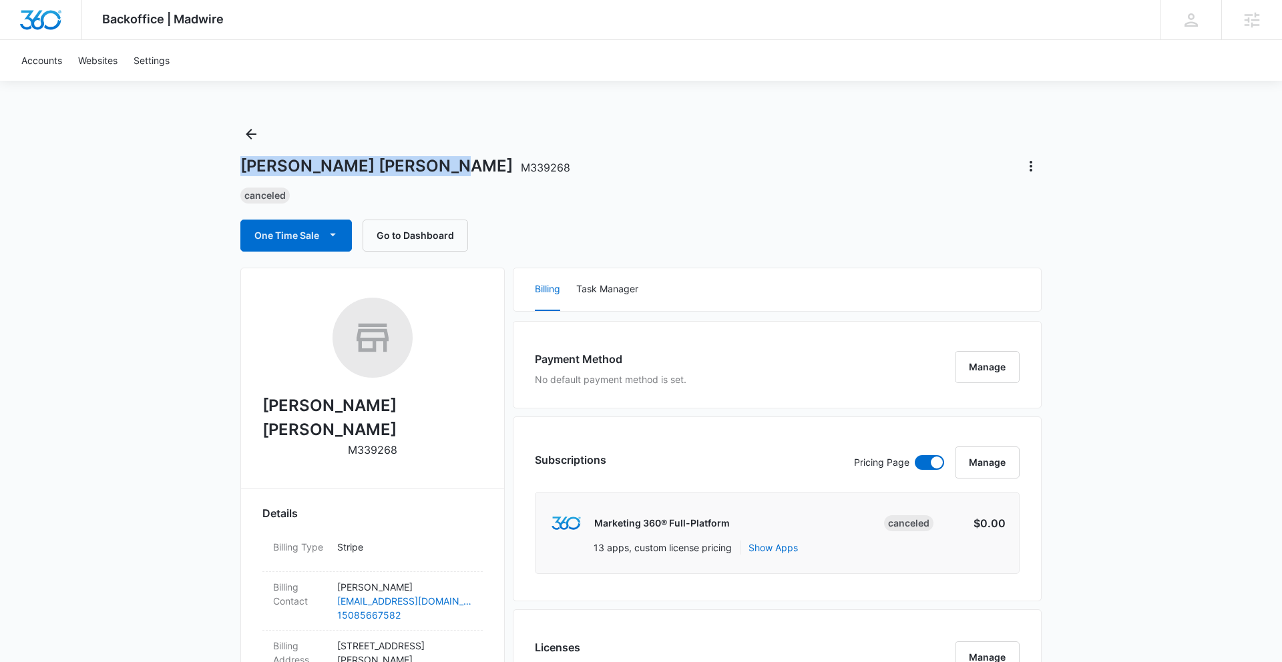
click at [423, 172] on h1 "[PERSON_NAME] [PERSON_NAME] M339268" at bounding box center [405, 166] width 330 height 20
copy h1 "[PERSON_NAME] [PERSON_NAME]"
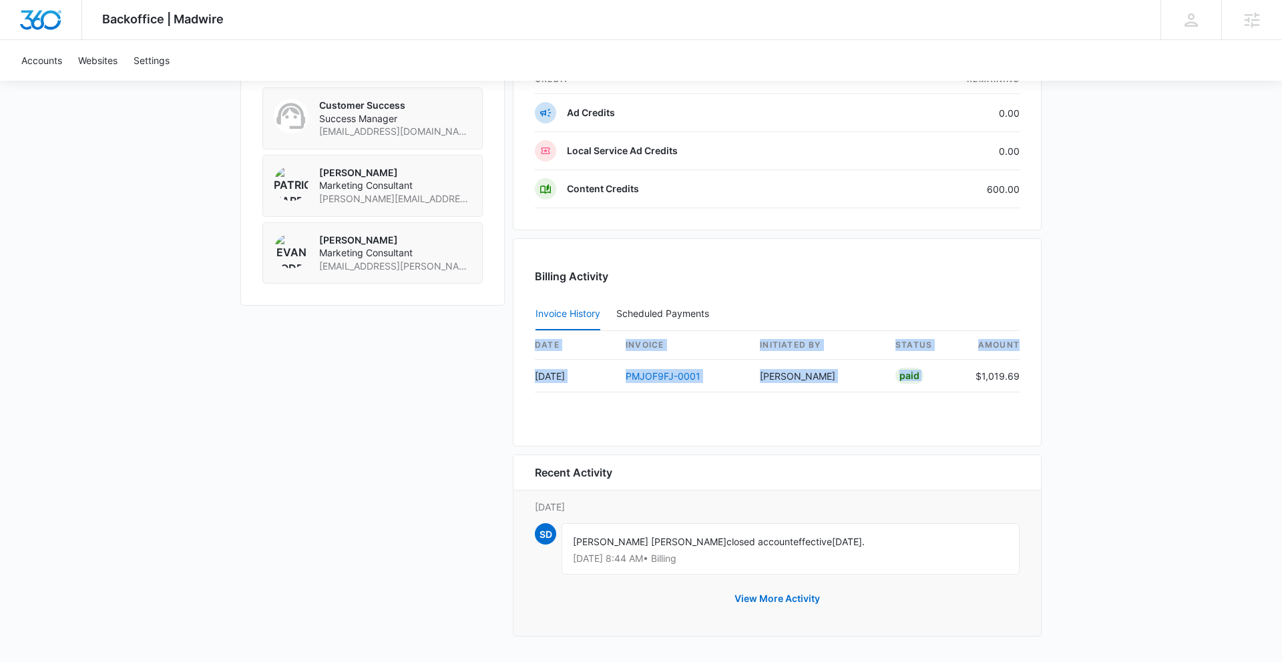
drag, startPoint x: 974, startPoint y: 379, endPoint x: 1030, endPoint y: 381, distance: 56.8
click at [1030, 381] on div "Billing Activity Invoice History Scheduled Payments 0 date invoice Initiated By…" at bounding box center [777, 342] width 529 height 208
copy table "date invoice Initiated By status amount [DATE] PMJOF9FJ-0001 [PERSON_NAME] Paid"
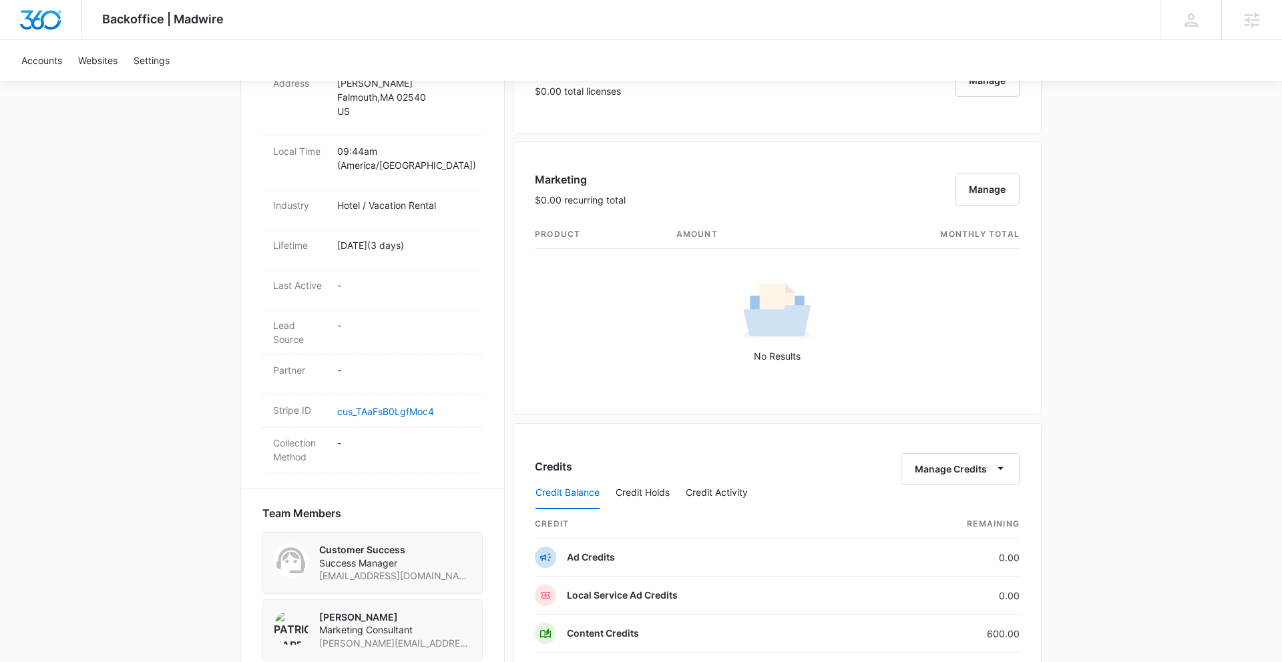
scroll to position [0, 0]
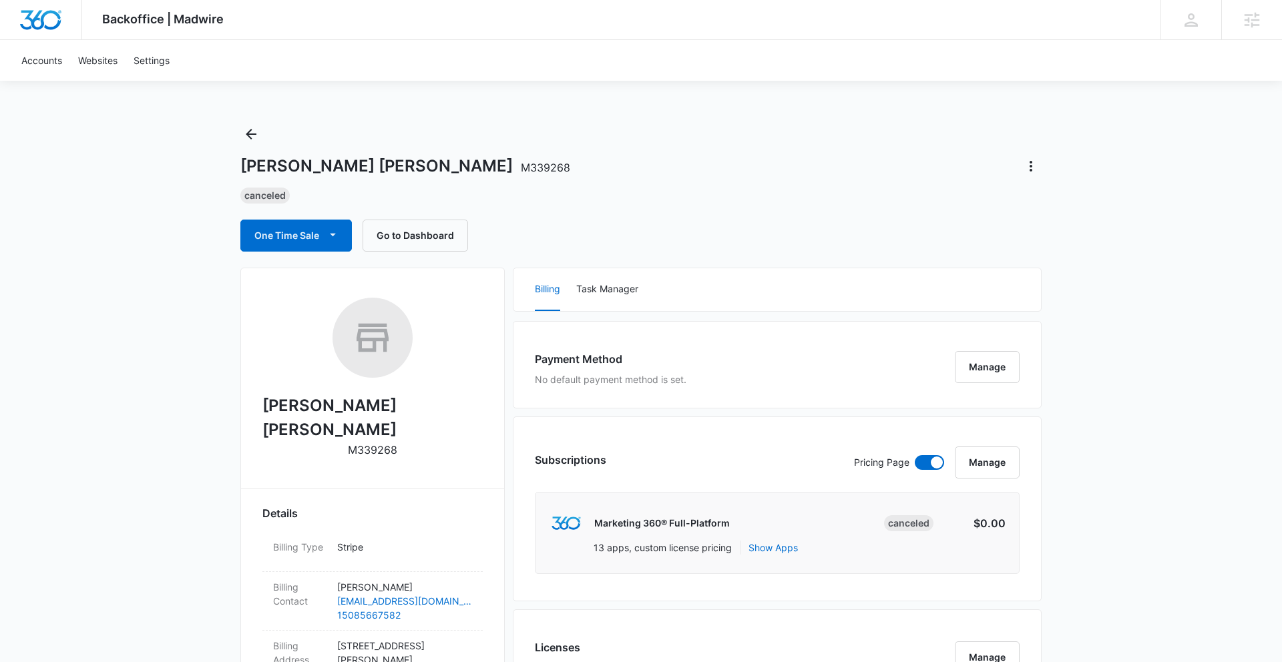
click at [468, 183] on div "[PERSON_NAME] [PERSON_NAME] M339268 Canceled One Time Sale Go to Dashboard" at bounding box center [640, 188] width 801 height 128
drag, startPoint x: 435, startPoint y: 167, endPoint x: 483, endPoint y: 172, distance: 49.0
click at [483, 172] on h1 "[PERSON_NAME] [PERSON_NAME] M339268" at bounding box center [405, 166] width 330 height 20
copy span "M339268"
click at [753, 126] on div "[PERSON_NAME] [PERSON_NAME] M339268 Canceled One Time Sale Go to Dashboard" at bounding box center [640, 188] width 801 height 128
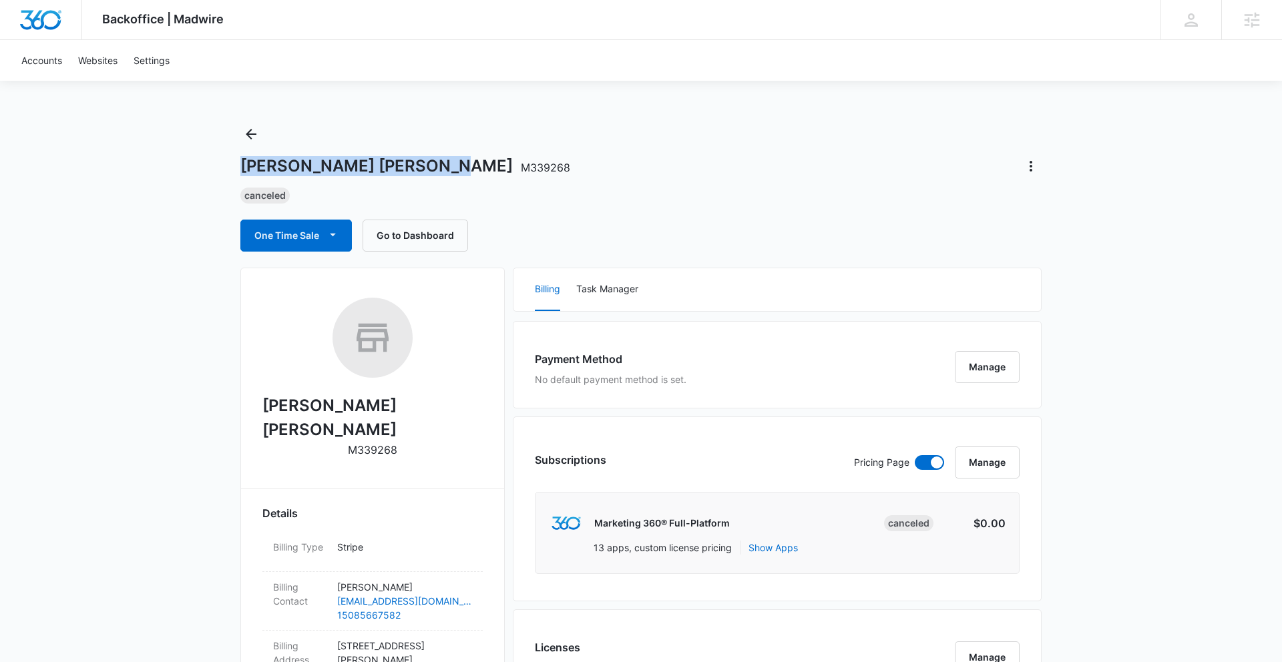
drag, startPoint x: 241, startPoint y: 166, endPoint x: 426, endPoint y: 174, distance: 185.2
click at [426, 174] on h1 "[PERSON_NAME] [PERSON_NAME] M339268" at bounding box center [405, 166] width 330 height 20
copy h1 "[PERSON_NAME] [PERSON_NAME]"
click at [521, 166] on span "M339268" at bounding box center [545, 167] width 49 height 13
drag, startPoint x: 437, startPoint y: 171, endPoint x: 483, endPoint y: 173, distance: 46.1
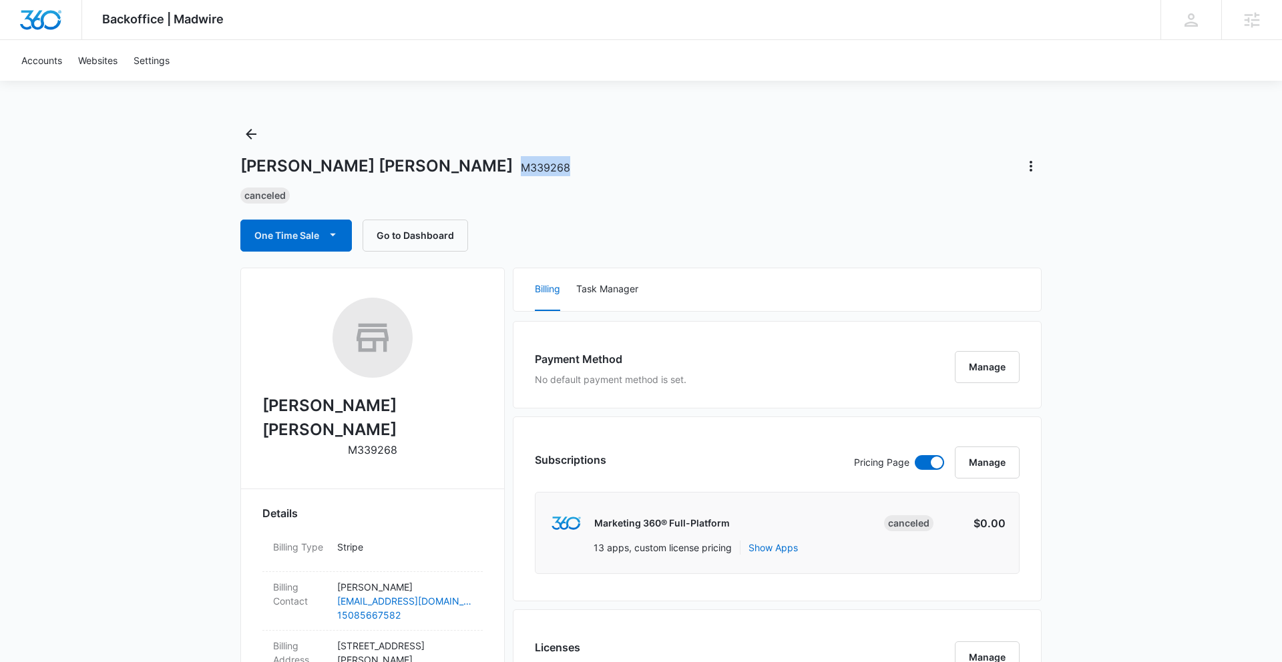
click at [521, 173] on span "M339268" at bounding box center [545, 167] width 49 height 13
copy span "M339268"
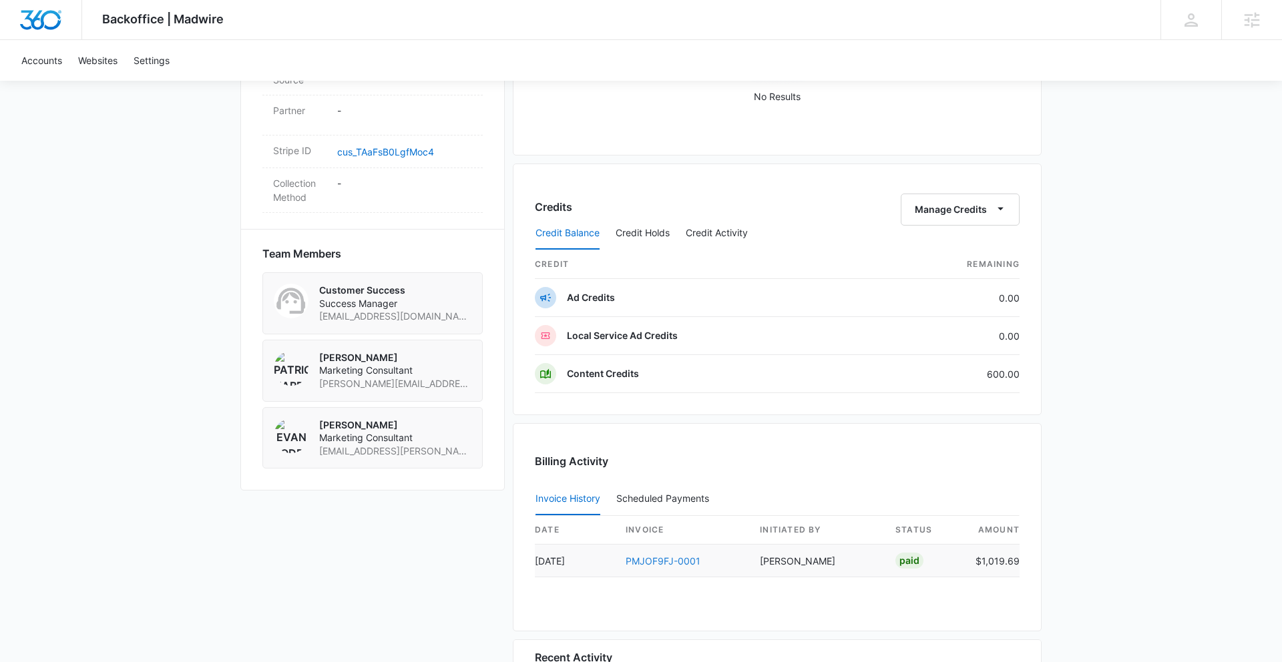
click at [656, 562] on link "PMJOF9FJ-0001" at bounding box center [663, 561] width 75 height 11
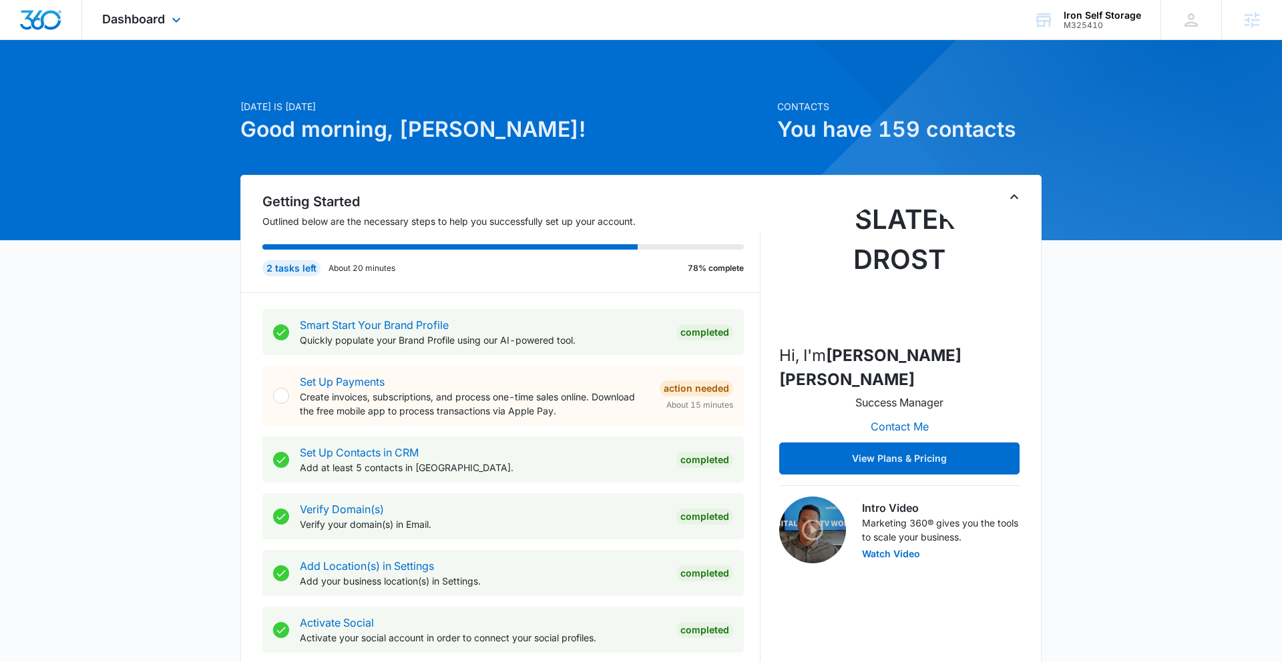
click at [164, 2] on div "Dashboard Apps Reputation Websites Forms CRM Email Social Payments POS Content …" at bounding box center [143, 19] width 122 height 39
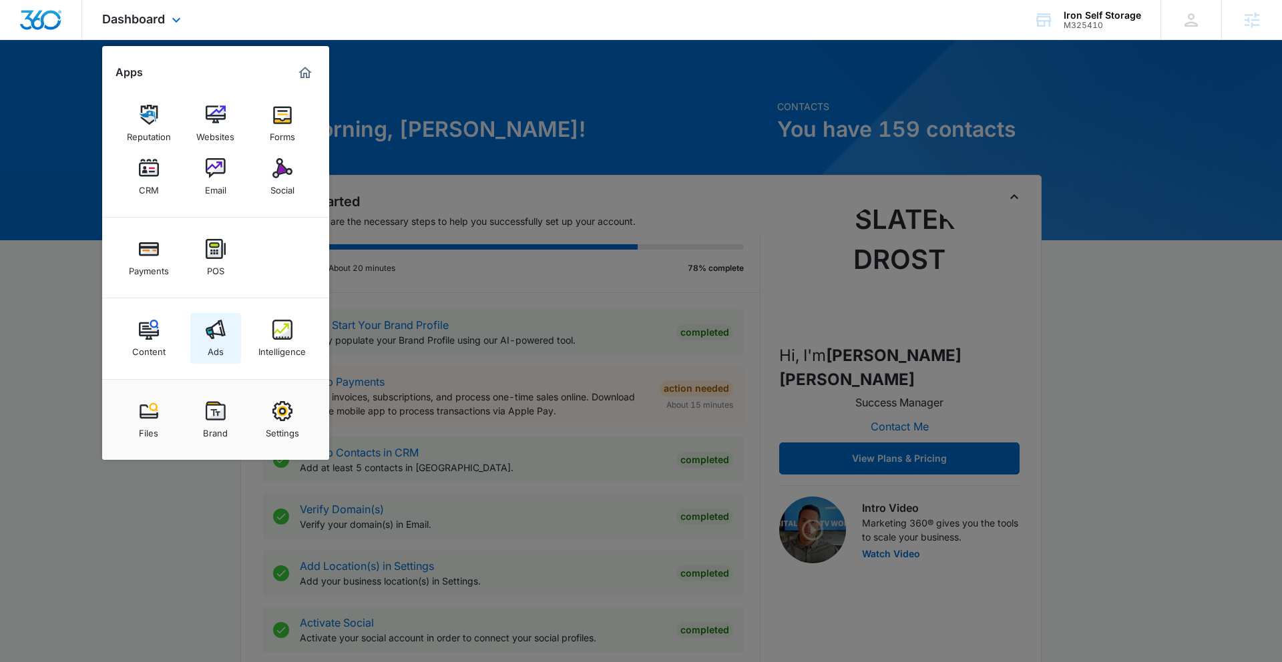
click at [218, 336] on img at bounding box center [216, 330] width 20 height 20
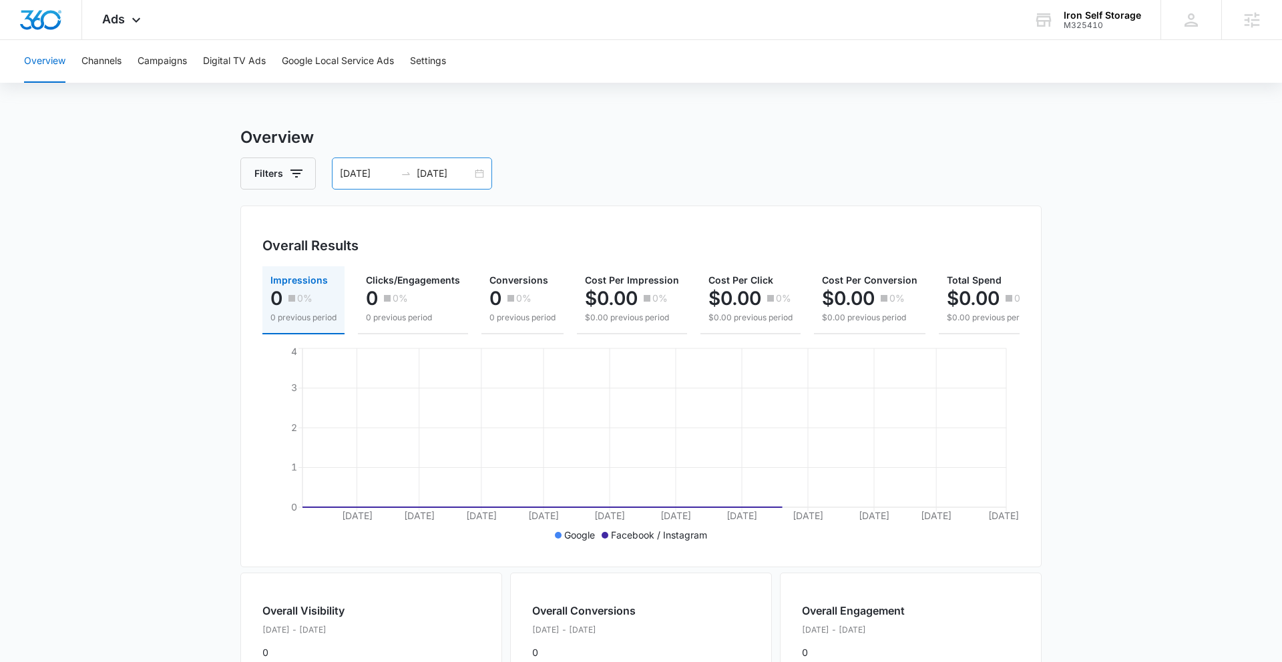
click at [474, 172] on div "[DATE] [DATE]" at bounding box center [412, 174] width 160 height 32
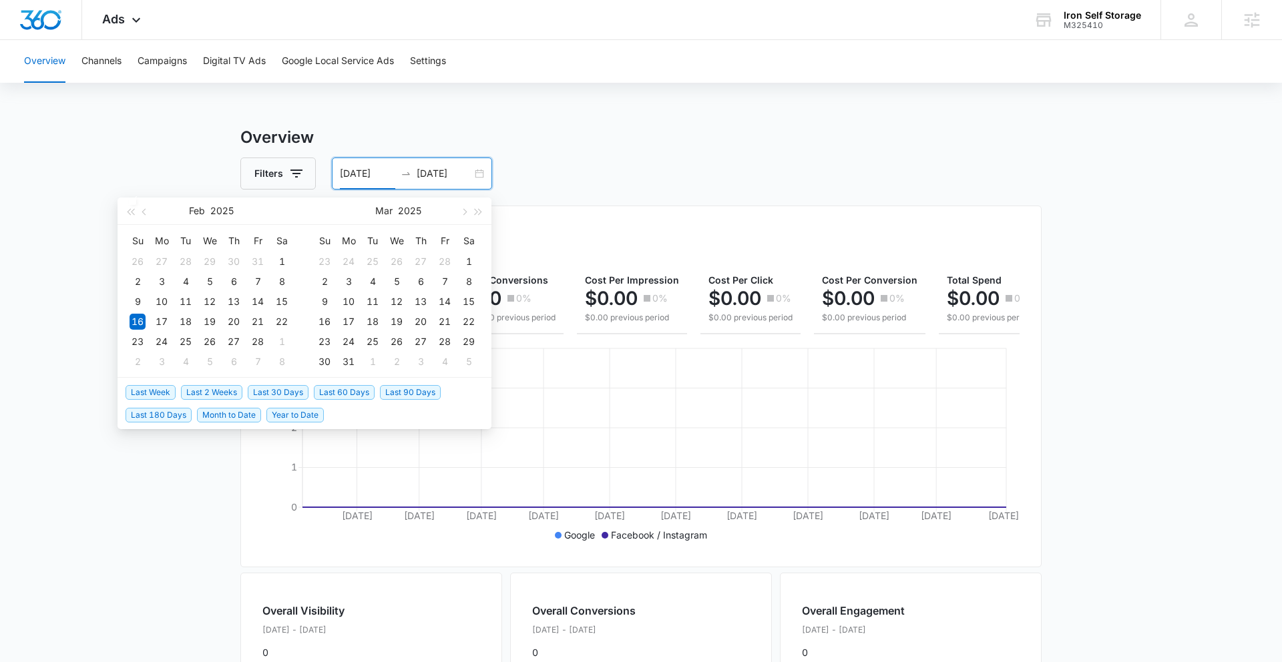
click at [212, 392] on span "Last 2 Weeks" at bounding box center [211, 392] width 61 height 15
type input "[DATE]"
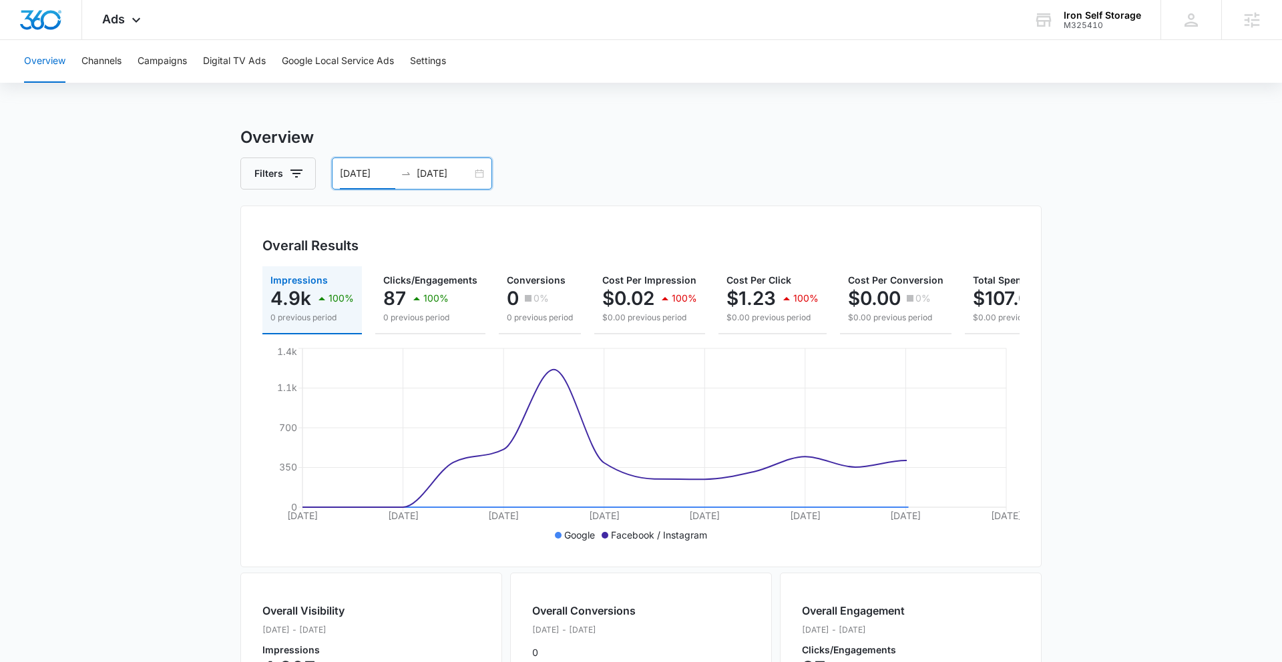
click at [476, 174] on div "[DATE] [DATE]" at bounding box center [412, 174] width 160 height 32
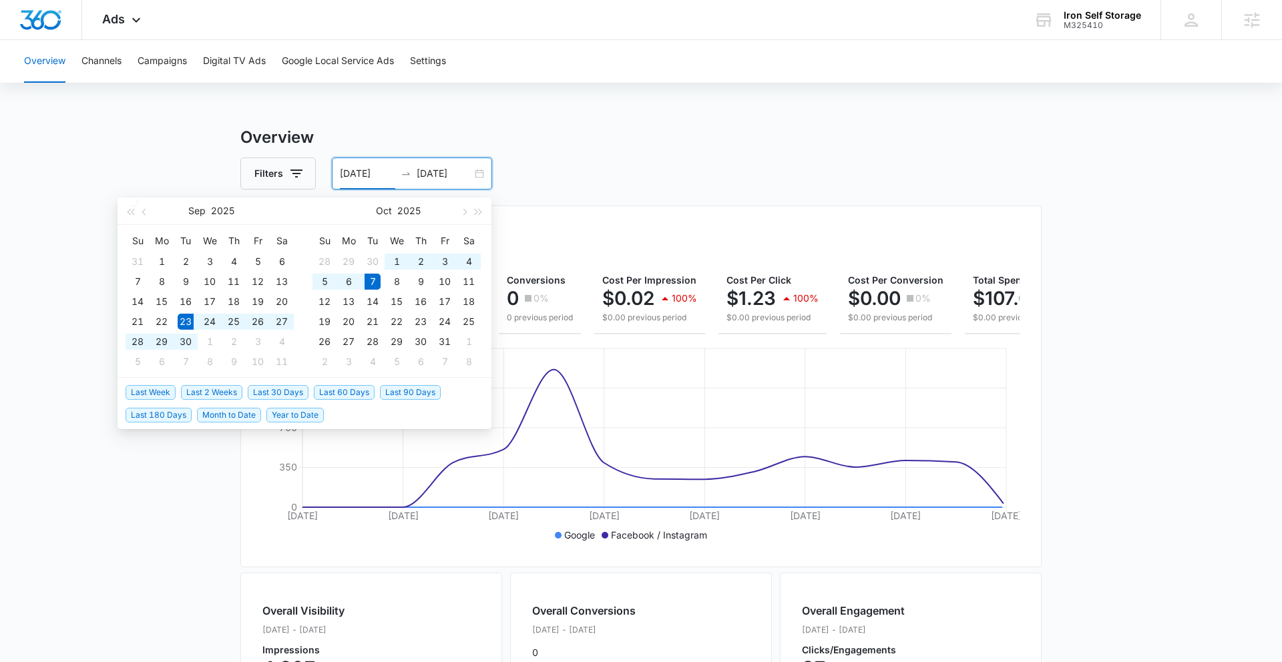
type input "[DATE]"
click at [151, 528] on main "Overview Filters [DATE] [DATE] Overall Results Impressions 4.9k 100% 0 previous…" at bounding box center [641, 605] width 1282 height 959
